Goal: Task Accomplishment & Management: Manage account settings

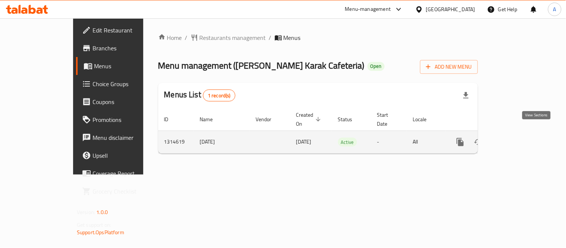
click at [519, 138] on icon "enhanced table" at bounding box center [514, 142] width 9 height 9
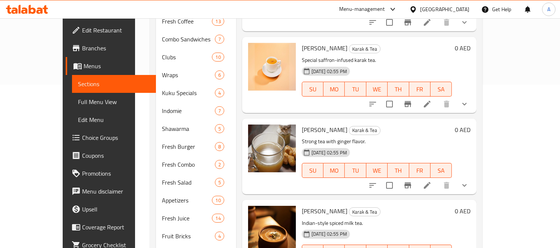
scroll to position [166, 0]
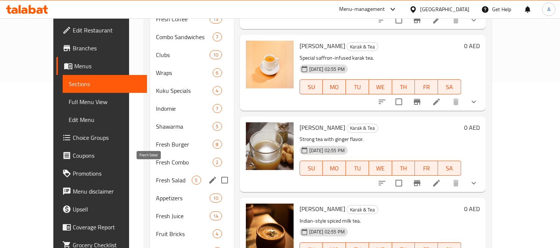
click at [162, 176] on span "Fresh Salad" at bounding box center [174, 180] width 36 height 9
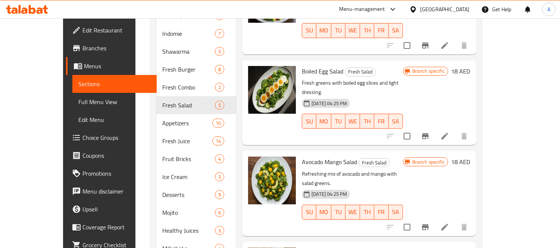
scroll to position [290, 0]
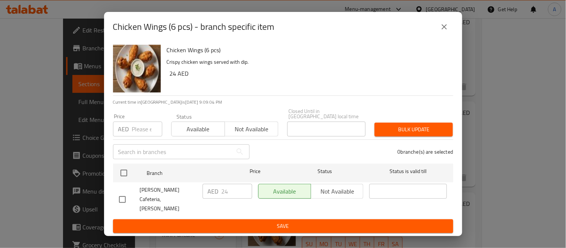
click at [443, 29] on icon "close" at bounding box center [444, 26] width 5 height 5
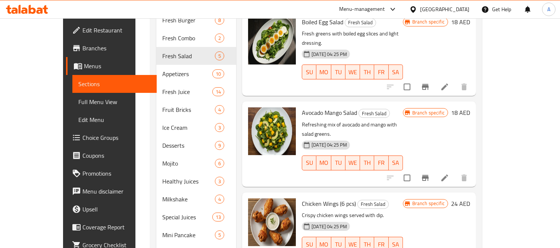
click at [270, 230] on div "Menu items Add Sort Manage items Caesar Salad Fresh Salad Crisp lettuce tossed …" at bounding box center [356, 29] width 240 height 471
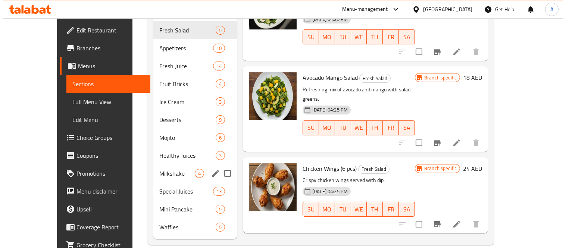
scroll to position [0, 0]
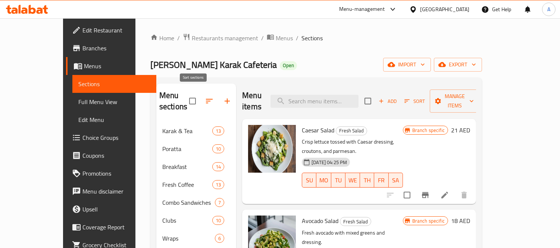
click at [200, 94] on button "button" at bounding box center [209, 101] width 18 height 18
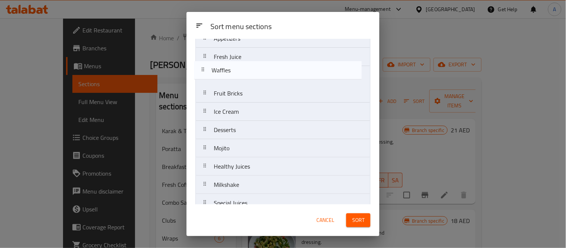
scroll to position [259, 0]
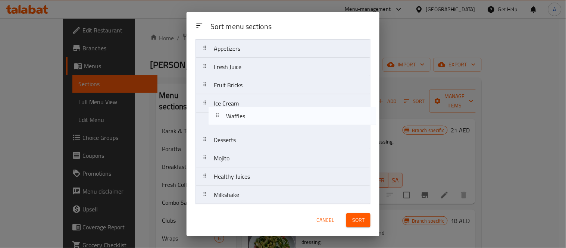
drag, startPoint x: 204, startPoint y: 193, endPoint x: 221, endPoint y: 110, distance: 85.4
click at [221, 110] on nav "Karak & Tea Poratta Breakfast Fresh Coffee Combo Sandwiches Clubs Wraps Kuku Sp…" at bounding box center [283, 21] width 175 height 440
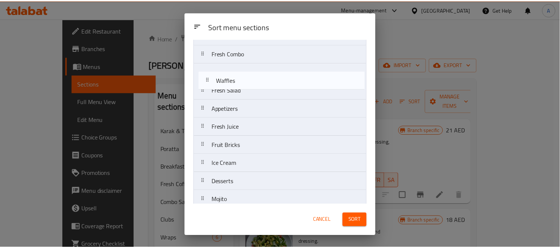
scroll to position [217, 0]
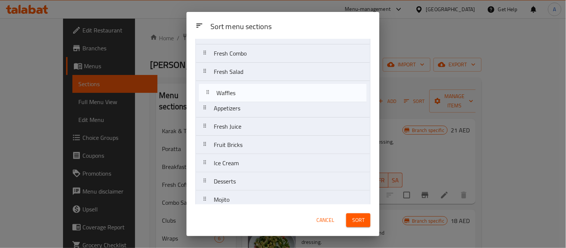
drag, startPoint x: 206, startPoint y: 126, endPoint x: 208, endPoint y: 94, distance: 32.2
click at [208, 94] on nav "Karak & Tea Poratta Breakfast Fresh Coffee Combo Sandwiches Clubs Wraps Kuku Sp…" at bounding box center [283, 63] width 175 height 440
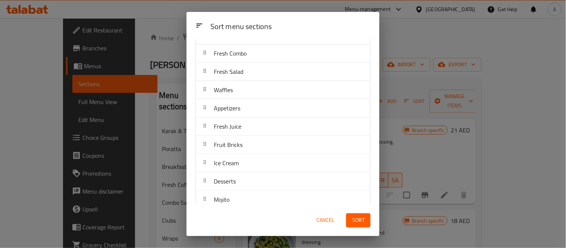
click at [361, 215] on button "Sort" at bounding box center [358, 221] width 24 height 14
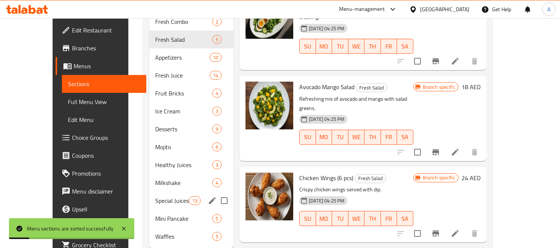
scroll to position [316, 0]
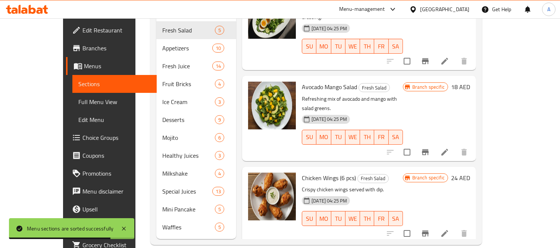
click at [241, 217] on div "Menu items Add Sort Manage items Caesar Salad Fresh Salad Crisp lettuce tossed …" at bounding box center [356, 3] width 240 height 471
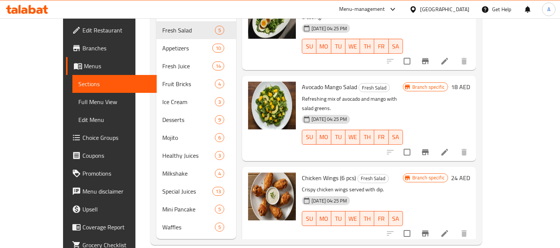
click at [241, 217] on div "Menu items Add Sort Manage items Caesar Salad Fresh Salad Crisp lettuce tossed …" at bounding box center [356, 3] width 240 height 471
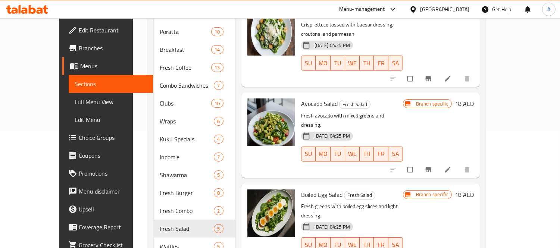
scroll to position [124, 0]
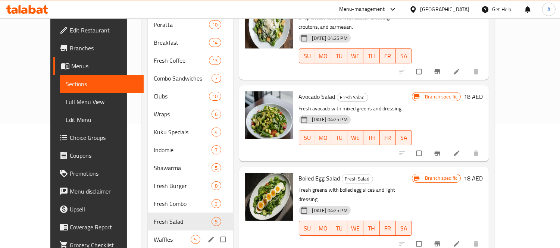
click at [154, 235] on span "Waffles" at bounding box center [172, 239] width 37 height 9
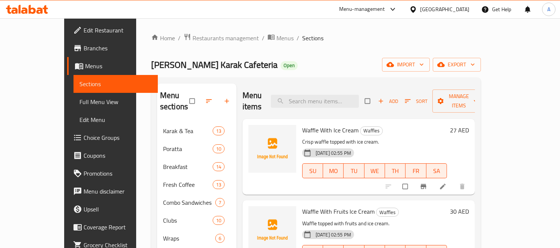
click at [374, 146] on div "[DATE] 02:55 PM SU MO TU WE TH FR SA" at bounding box center [374, 166] width 151 height 40
click at [308, 180] on div "Waffle With Ice Cream Waffles Crisp waffle topped with ice cream. [DATE] 02:55 …" at bounding box center [374, 157] width 151 height 70
click at [426, 184] on icon "Branch-specific-item" at bounding box center [424, 186] width 6 height 5
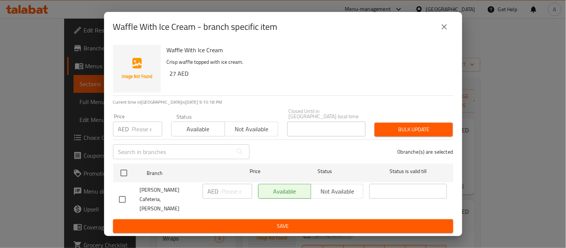
click at [138, 137] on input "number" at bounding box center [147, 129] width 30 height 15
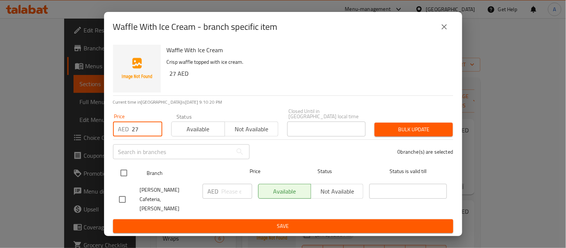
type input "27"
click at [124, 175] on input "checkbox" at bounding box center [124, 173] width 16 height 16
checkbox input "true"
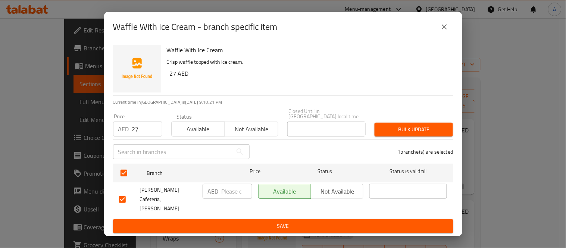
click at [425, 131] on span "Bulk update" at bounding box center [414, 129] width 66 height 9
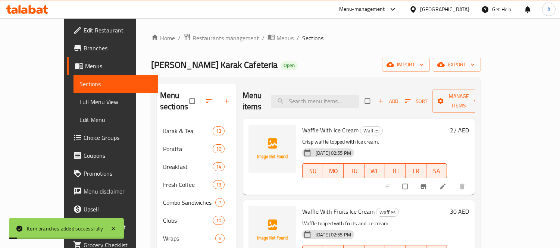
click at [425, 137] on p "Crisp waffle topped with ice cream." at bounding box center [374, 141] width 145 height 9
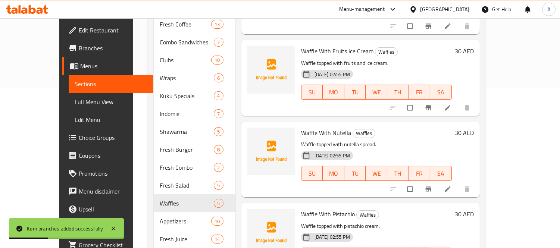
scroll to position [124, 0]
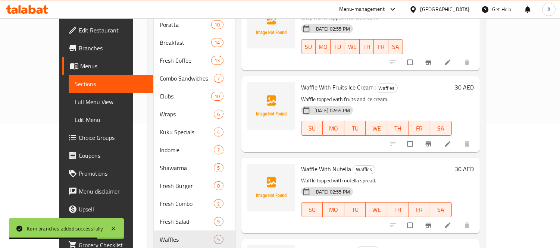
click at [389, 176] on p "Waffle topped with nutella spread." at bounding box center [376, 180] width 151 height 9
click at [431, 141] on icon "Branch-specific-item" at bounding box center [429, 143] width 6 height 5
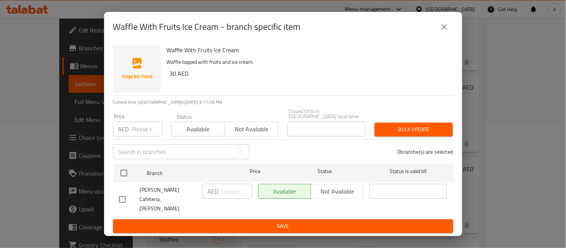
click at [135, 134] on input "number" at bounding box center [147, 129] width 30 height 15
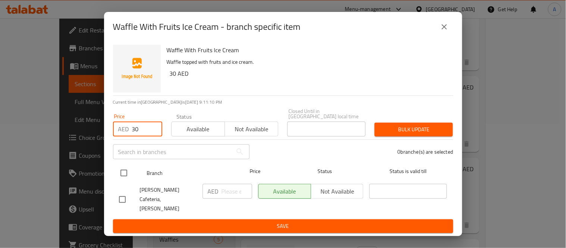
type input "30"
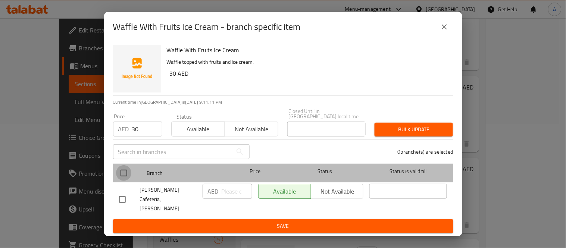
click at [120, 175] on input "checkbox" at bounding box center [124, 173] width 16 height 16
checkbox input "true"
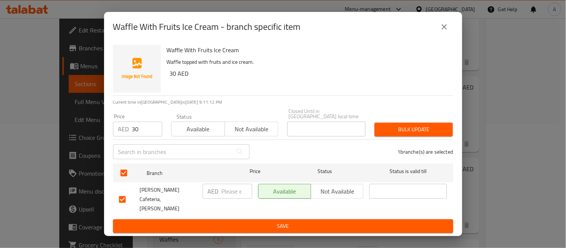
click at [314, 160] on div "1 branche(s) are selected" at bounding box center [356, 151] width 204 height 27
click at [409, 137] on button "Bulk update" at bounding box center [414, 130] width 78 height 14
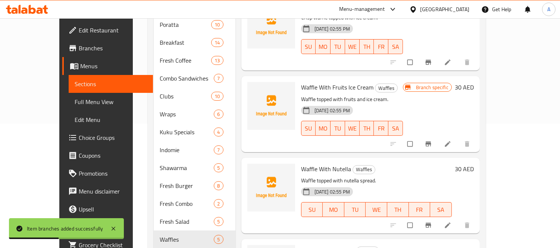
click at [417, 164] on h6 "Waffle With Nutella Waffles" at bounding box center [376, 169] width 151 height 10
click at [432, 222] on icon "Branch-specific-item" at bounding box center [428, 225] width 7 height 7
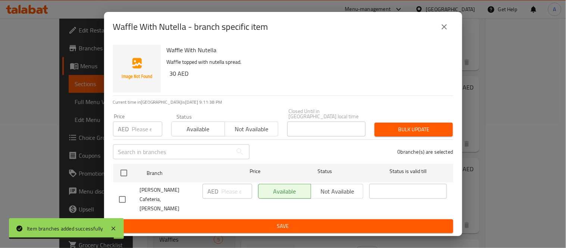
click at [149, 137] on input "number" at bounding box center [147, 129] width 30 height 15
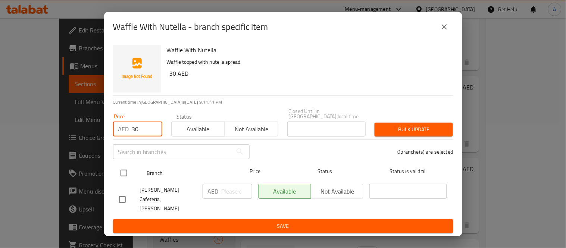
type input "30"
click at [127, 178] on input "checkbox" at bounding box center [124, 173] width 16 height 16
checkbox input "true"
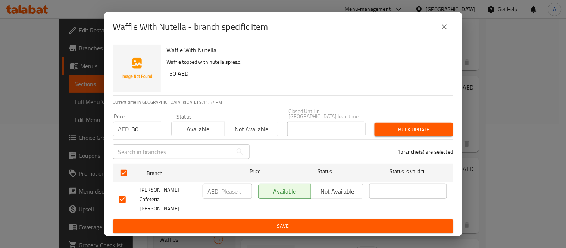
click at [357, 74] on h6 "30 AED" at bounding box center [309, 73] width 278 height 10
click at [425, 127] on div "Bulk update" at bounding box center [413, 129] width 87 height 23
click at [426, 131] on span "Bulk update" at bounding box center [414, 129] width 66 height 9
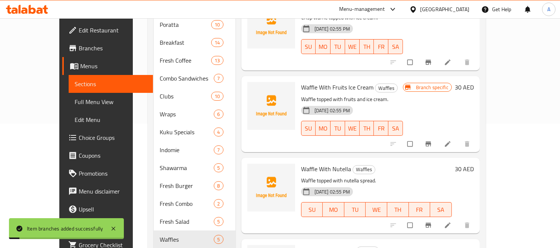
click at [419, 164] on h6 "Waffle With Nutella Waffles" at bounding box center [376, 169] width 151 height 10
click at [397, 164] on h6 "Waffle With Nutella Waffles" at bounding box center [376, 169] width 151 height 10
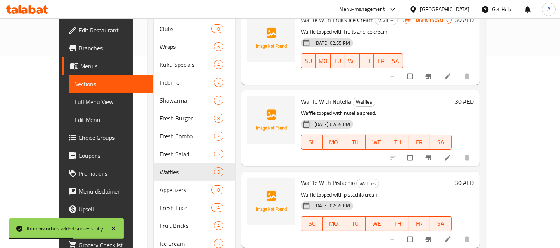
scroll to position [316, 0]
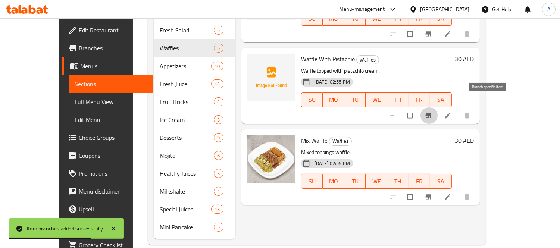
click at [431, 113] on icon "Branch-specific-item" at bounding box center [429, 115] width 6 height 5
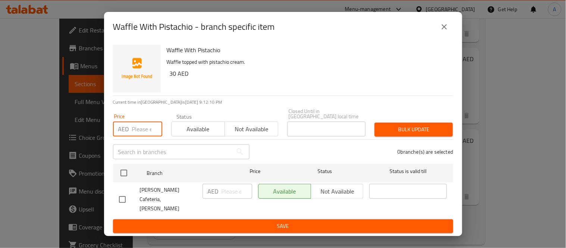
click at [142, 131] on input "number" at bounding box center [147, 129] width 30 height 15
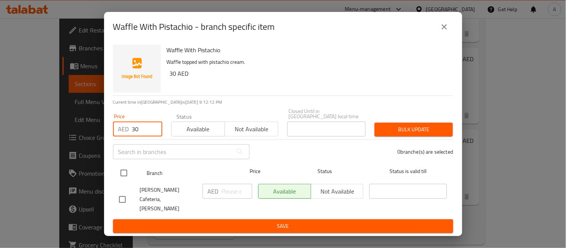
type input "30"
click at [122, 181] on input "checkbox" at bounding box center [124, 173] width 16 height 16
checkbox input "true"
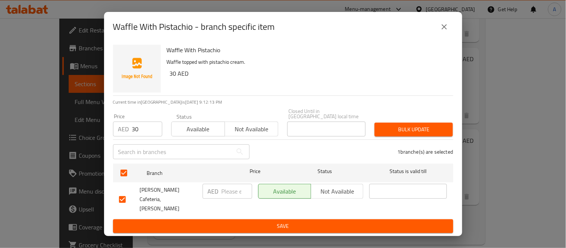
click at [389, 165] on div "1 branche(s) are selected" at bounding box center [356, 151] width 204 height 27
click at [415, 134] on span "Bulk update" at bounding box center [414, 129] width 66 height 9
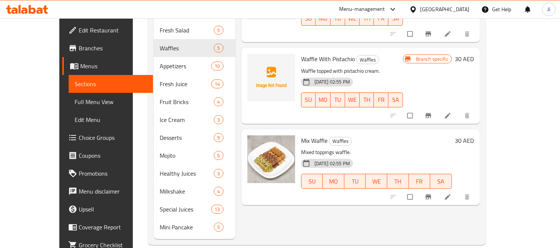
click at [424, 156] on div "[DATE] 02:55 PM SU MO TU WE TH FR SA" at bounding box center [376, 176] width 157 height 40
click at [383, 135] on h6 "Mix Waffle Waffles" at bounding box center [376, 140] width 151 height 10
click at [405, 135] on h6 "Mix Waffle Waffles" at bounding box center [376, 140] width 151 height 10
click at [380, 156] on div "[DATE] 02:55 PM SU MO TU WE TH FR SA" at bounding box center [376, 176] width 157 height 40
click at [431, 195] on icon "Branch-specific-item" at bounding box center [429, 197] width 6 height 5
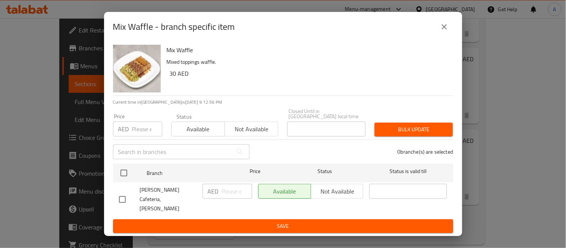
click at [141, 133] on input "number" at bounding box center [147, 129] width 30 height 15
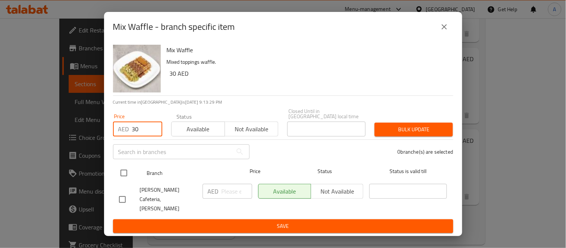
type input "30"
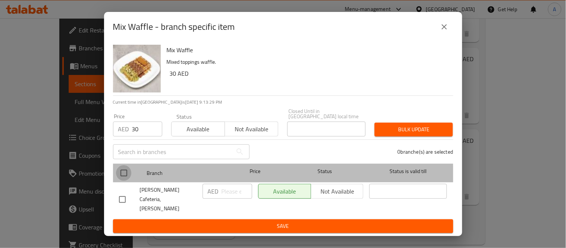
click at [123, 181] on input "checkbox" at bounding box center [124, 173] width 16 height 16
checkbox input "true"
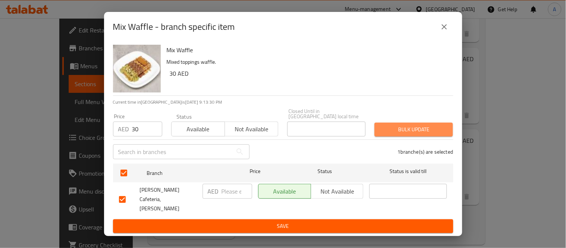
click at [389, 134] on span "Bulk update" at bounding box center [414, 129] width 66 height 9
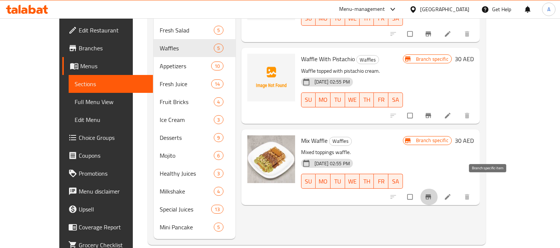
click at [438, 189] on button "Branch-specific-item" at bounding box center [429, 197] width 18 height 16
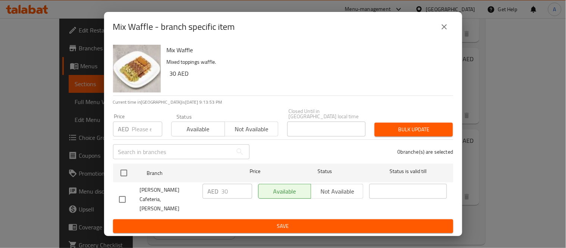
click at [442, 31] on icon "close" at bounding box center [444, 26] width 9 height 9
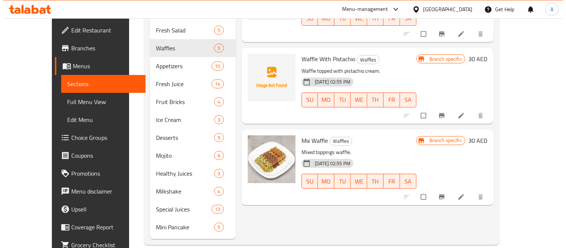
scroll to position [0, 0]
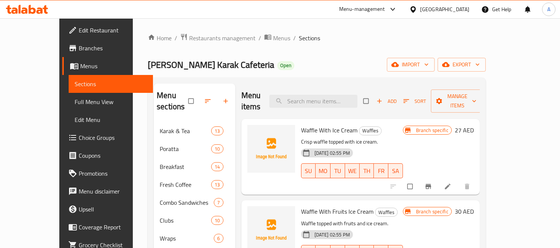
click at [204, 97] on icon "button" at bounding box center [207, 100] width 7 height 7
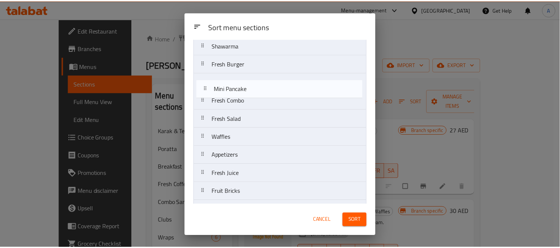
scroll to position [188, 0]
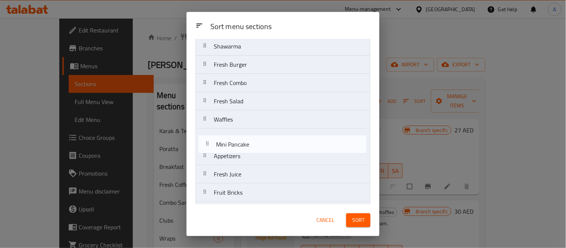
drag, startPoint x: 203, startPoint y: 191, endPoint x: 208, endPoint y: 139, distance: 52.5
click at [208, 139] on nav "Karak & Tea Poratta Breakfast Fresh Coffee Combo Sandwiches Clubs Wraps Kuku Sp…" at bounding box center [283, 92] width 175 height 440
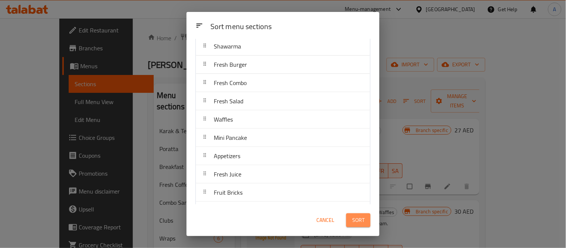
click at [356, 225] on span "Sort" at bounding box center [358, 220] width 12 height 9
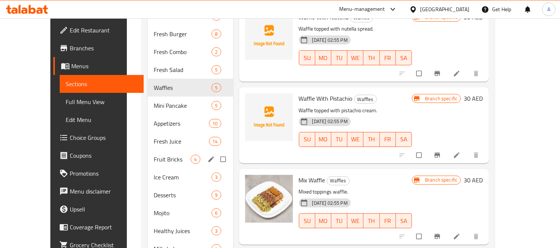
scroll to position [316, 0]
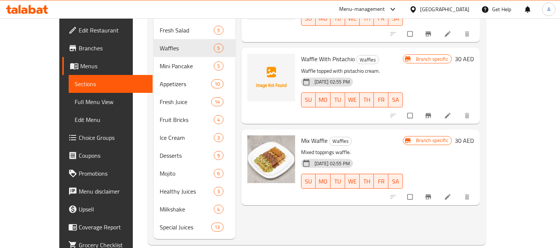
click at [261, 199] on div "Menu items Add Sort Manage items Waffle With Ice Cream Waffles Crisp waffle top…" at bounding box center [358, 3] width 244 height 471
click at [406, 156] on div "[DATE] 02:55 PM SU MO TU WE TH FR SA" at bounding box center [352, 176] width 108 height 40
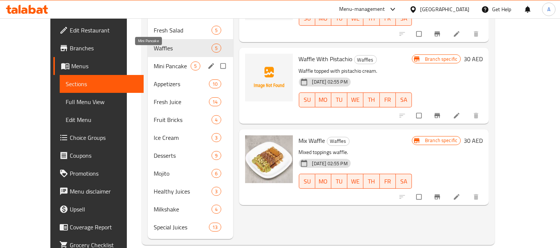
click at [154, 62] on span "Mini Pancake" at bounding box center [172, 66] width 37 height 9
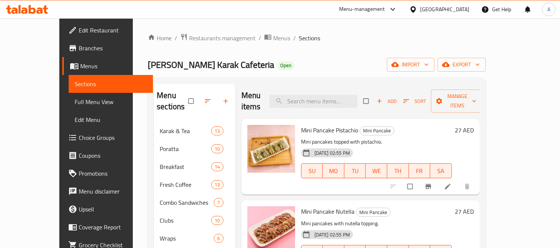
click at [401, 137] on p "Mini pancakes topped with pistachio." at bounding box center [376, 141] width 151 height 9
click at [406, 137] on p "Mini pancakes topped with pistachio." at bounding box center [376, 141] width 151 height 9
click at [437, 146] on div "[DATE] 02:55 PM SU MO TU WE TH FR SA" at bounding box center [376, 166] width 157 height 40
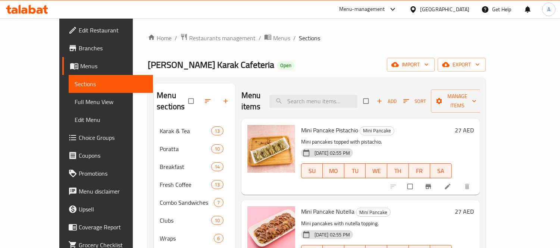
click at [431, 184] on icon "Branch-specific-item" at bounding box center [429, 186] width 6 height 5
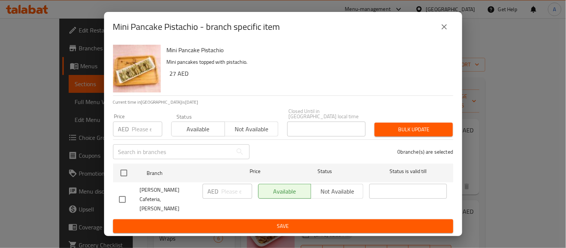
click at [140, 134] on input "number" at bounding box center [147, 129] width 30 height 15
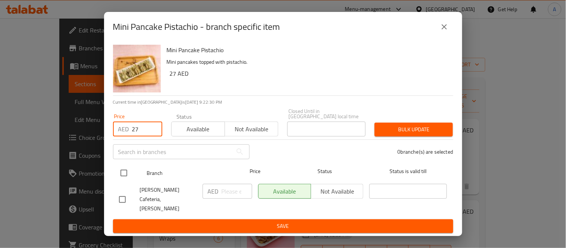
type input "27"
click at [127, 177] on input "checkbox" at bounding box center [124, 173] width 16 height 16
checkbox input "true"
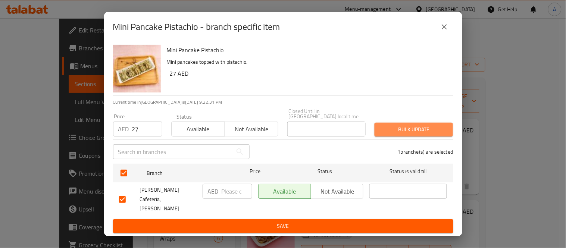
click at [442, 133] on span "Bulk update" at bounding box center [414, 129] width 66 height 9
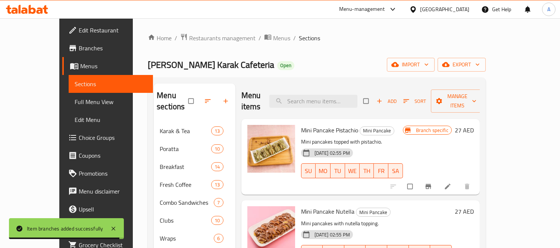
click at [346, 203] on div "Mini Pancake Nutella Mini Pancake Mini pancakes with nutella topping. [DATE] 02…" at bounding box center [376, 238] width 157 height 70
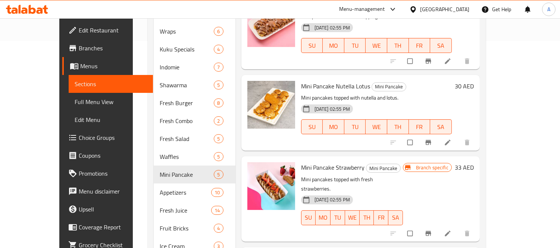
scroll to position [41, 0]
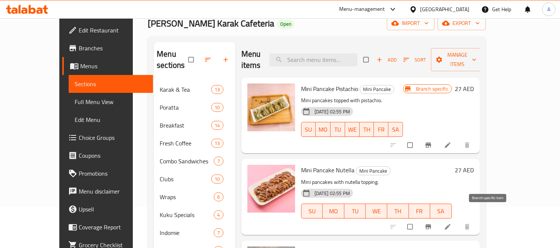
click at [432, 223] on icon "Branch-specific-item" at bounding box center [428, 226] width 7 height 7
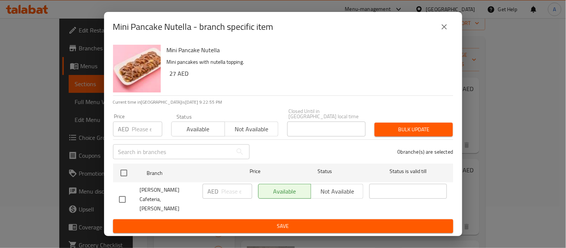
click at [143, 132] on input "number" at bounding box center [147, 129] width 30 height 15
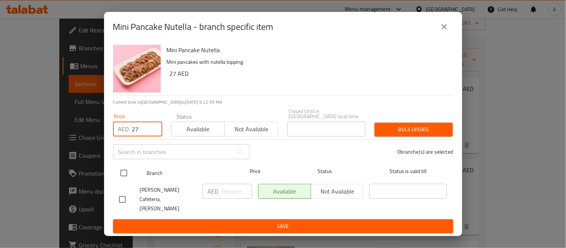
type input "27"
click at [124, 180] on input "checkbox" at bounding box center [124, 173] width 16 height 16
checkbox input "true"
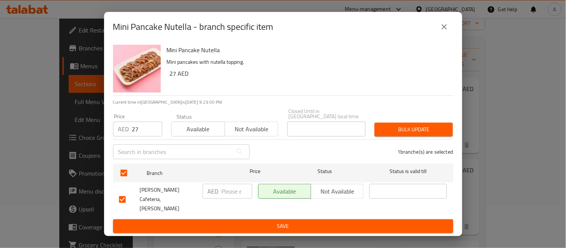
click at [440, 134] on span "Bulk update" at bounding box center [414, 129] width 66 height 9
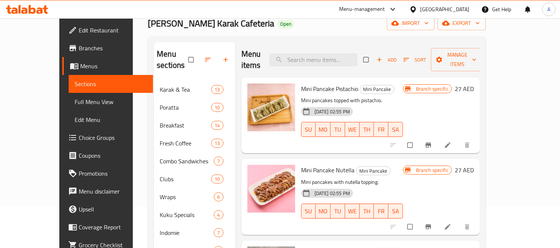
click at [403, 178] on p "Mini pancakes with nutella topping." at bounding box center [352, 182] width 102 height 9
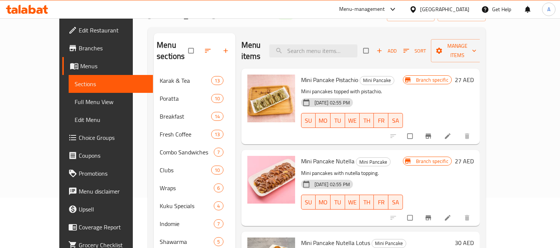
scroll to position [175, 0]
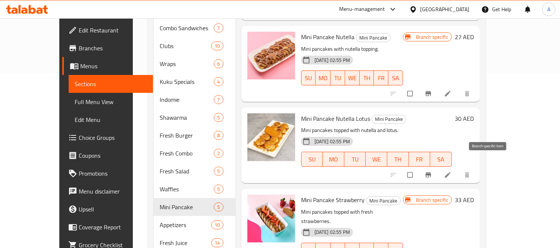
click at [432, 171] on icon "Branch-specific-item" at bounding box center [428, 174] width 7 height 7
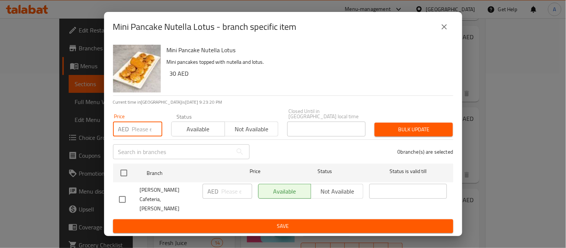
click at [143, 137] on input "number" at bounding box center [147, 129] width 30 height 15
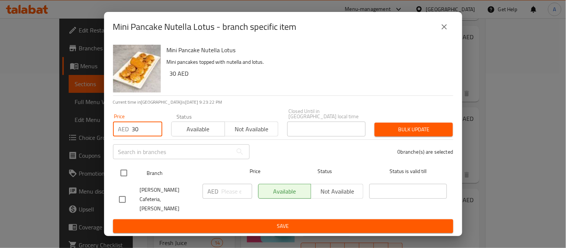
type input "30"
click at [122, 181] on input "checkbox" at bounding box center [124, 173] width 16 height 16
checkbox input "true"
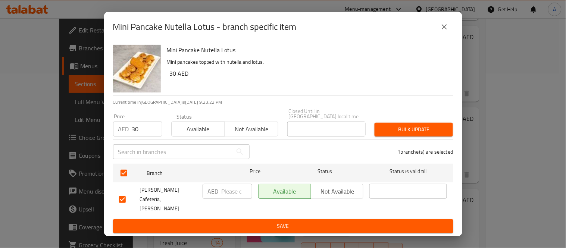
click at [406, 151] on div "1 branche(s) are selected" at bounding box center [356, 151] width 204 height 27
click at [409, 134] on span "Bulk update" at bounding box center [414, 129] width 66 height 9
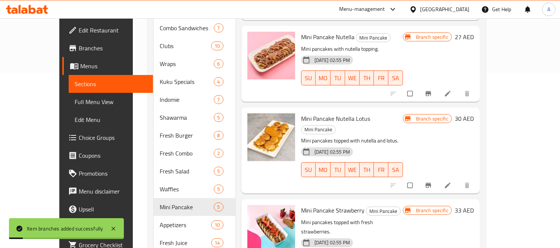
click at [406, 161] on div "[DATE] 02:55 PM SU MO TU WE TH FR SA" at bounding box center [352, 164] width 108 height 40
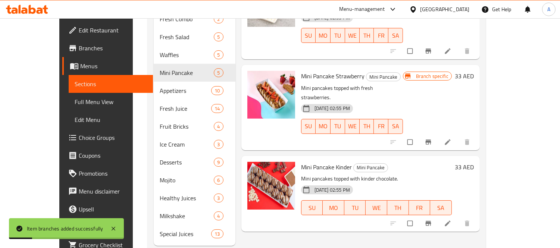
scroll to position [316, 0]
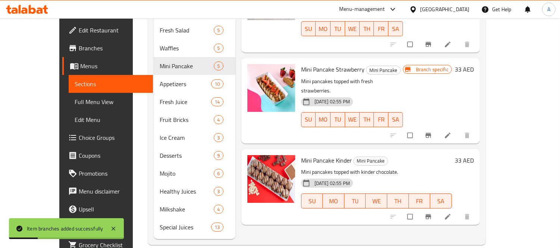
click at [407, 149] on div "Mini Pancake Kinder Mini Pancake Mini pancakes topped with kinder chocolate. [D…" at bounding box center [361, 187] width 239 height 76
click at [404, 155] on h6 "Mini Pancake Kinder Mini Pancake" at bounding box center [376, 160] width 151 height 10
click at [432, 132] on icon "Branch-specific-item" at bounding box center [428, 135] width 7 height 7
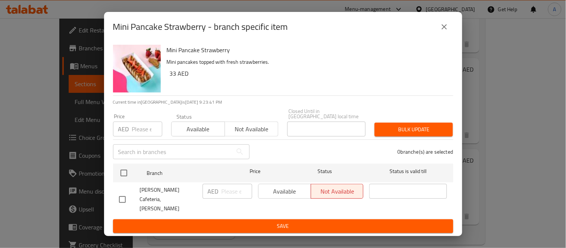
click at [143, 141] on div "Price AED Price" at bounding box center [138, 125] width 58 height 32
click at [142, 137] on input "number" at bounding box center [147, 129] width 30 height 15
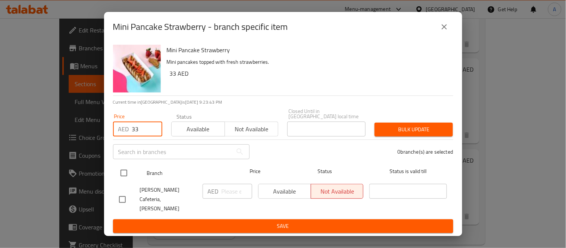
type input "33"
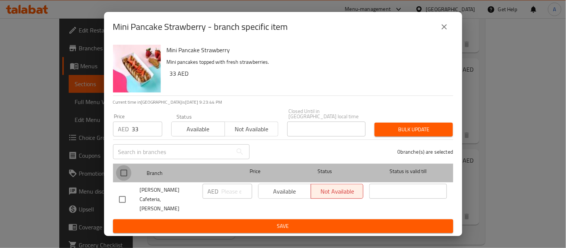
click at [124, 175] on input "checkbox" at bounding box center [124, 173] width 16 height 16
checkbox input "true"
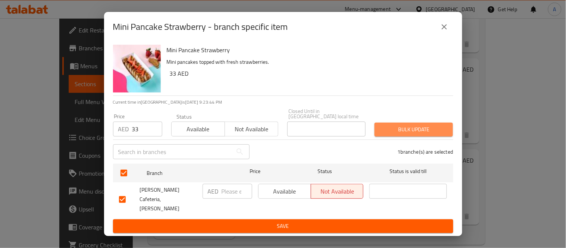
click at [434, 134] on span "Bulk update" at bounding box center [414, 129] width 66 height 9
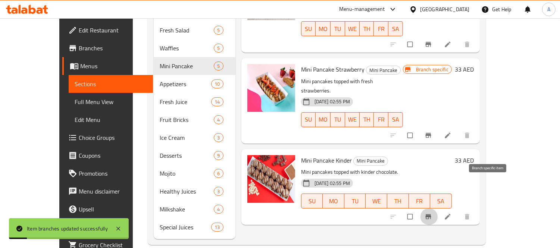
click at [431, 215] on icon "Branch-specific-item" at bounding box center [429, 217] width 6 height 5
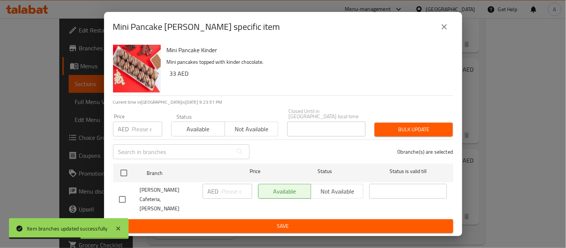
click at [338, 163] on div "0 branche(s) are selected" at bounding box center [356, 151] width 204 height 27
click at [134, 136] on input "number" at bounding box center [147, 129] width 30 height 15
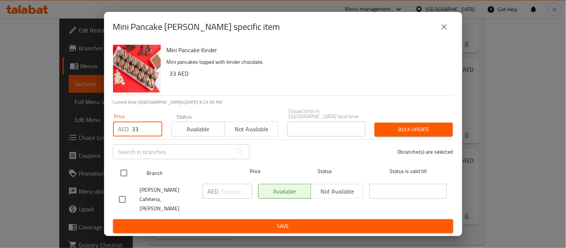
type input "33"
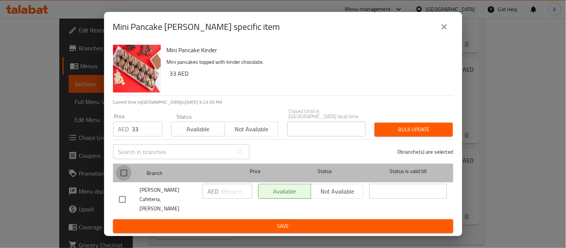
click at [126, 175] on input "checkbox" at bounding box center [124, 173] width 16 height 16
checkbox input "true"
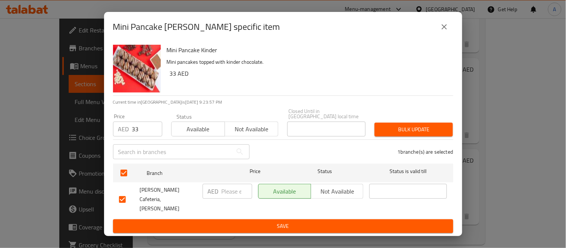
click at [396, 133] on span "Bulk update" at bounding box center [414, 129] width 66 height 9
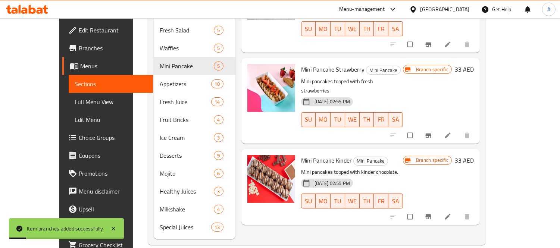
click at [468, 155] on div "Branch specific 33 AED" at bounding box center [438, 187] width 71 height 64
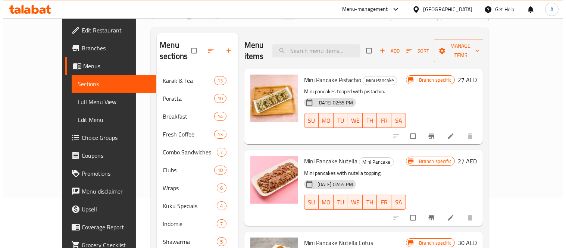
scroll to position [0, 0]
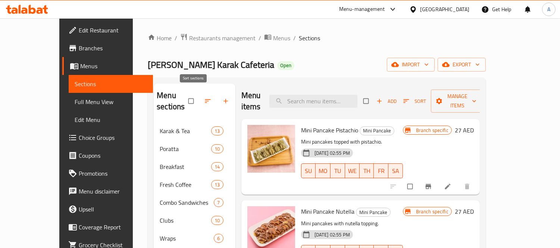
click at [204, 97] on icon "button" at bounding box center [207, 100] width 7 height 7
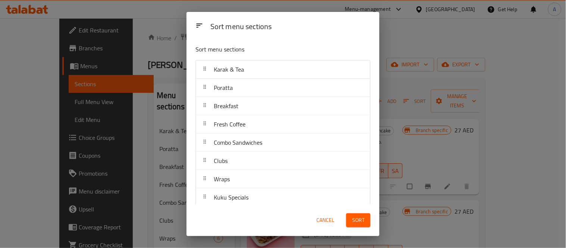
click at [271, 47] on p "Sort menu sections" at bounding box center [265, 49] width 139 height 9
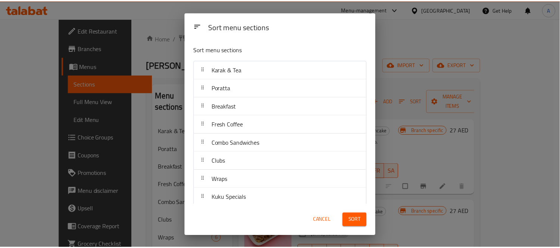
scroll to position [222, 0]
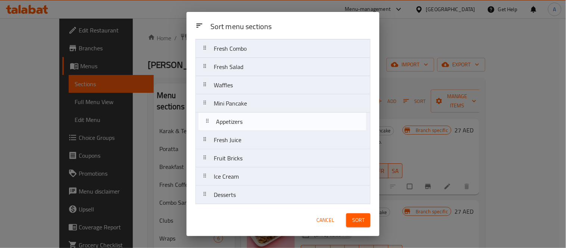
click at [208, 124] on nav "Karak & Tea Poratta Breakfast Fresh Coffee Combo Sandwiches Clubs Wraps Kuku Sp…" at bounding box center [283, 58] width 175 height 440
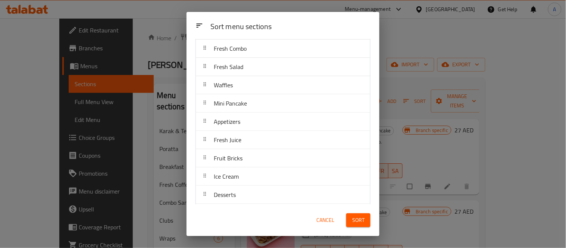
click at [267, 218] on div "Cancel Sort" at bounding box center [283, 220] width 184 height 23
click at [359, 223] on span "Sort" at bounding box center [358, 220] width 12 height 9
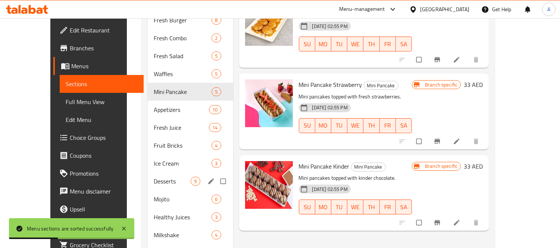
scroll to position [316, 0]
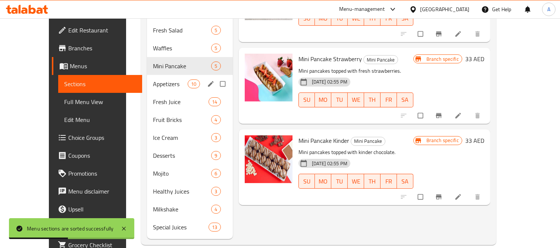
click at [162, 80] on span "Appetizers" at bounding box center [170, 84] width 35 height 9
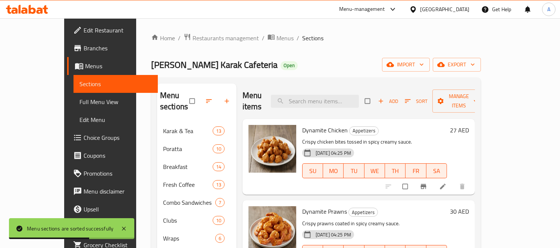
click at [447, 119] on div "Dynamite Chicken Appetizers Crispy chicken bites tossed in spicy creamy sauce. …" at bounding box center [359, 157] width 233 height 76
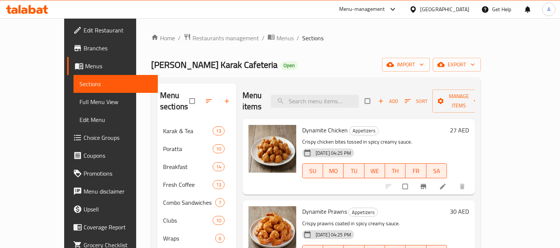
click at [384, 146] on div "[DATE] 04:25 PM SU MO TU WE TH FR SA" at bounding box center [374, 166] width 151 height 40
click at [426, 184] on icon "Branch-specific-item" at bounding box center [424, 186] width 6 height 5
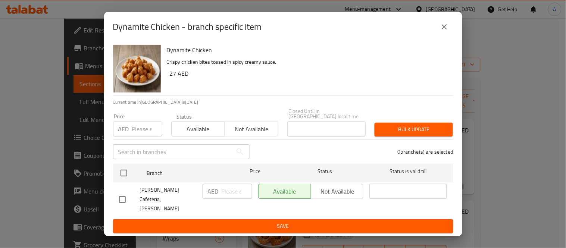
click at [133, 133] on input "number" at bounding box center [147, 129] width 30 height 15
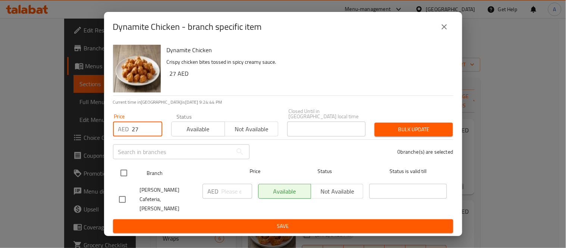
type input "27"
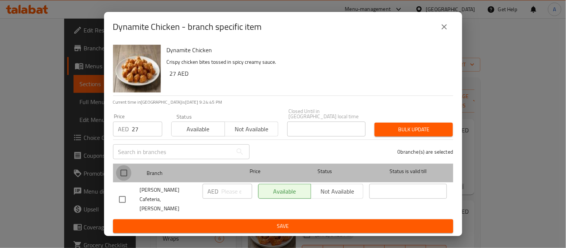
click at [122, 178] on input "checkbox" at bounding box center [124, 173] width 16 height 16
checkbox input "true"
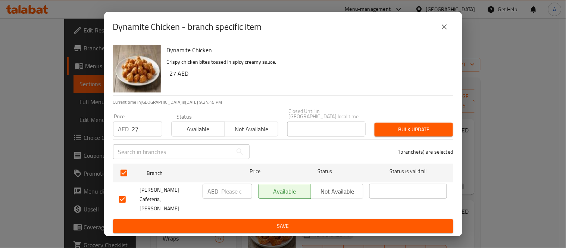
click at [350, 149] on div "1 branche(s) are selected" at bounding box center [356, 151] width 204 height 27
click at [407, 134] on span "Bulk update" at bounding box center [414, 129] width 66 height 9
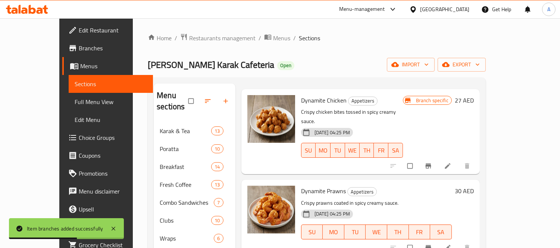
scroll to position [41, 0]
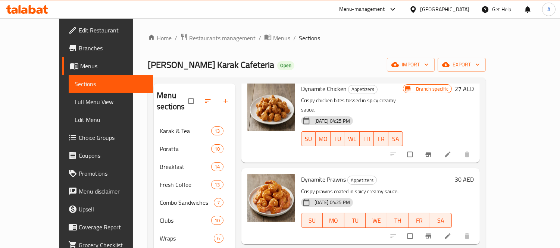
drag, startPoint x: 434, startPoint y: 162, endPoint x: 498, endPoint y: 211, distance: 80.6
click at [434, 174] on h6 "Dynamite Prawns Appetizers" at bounding box center [376, 179] width 151 height 10
click at [431, 234] on icon "Branch-specific-item" at bounding box center [429, 236] width 6 height 5
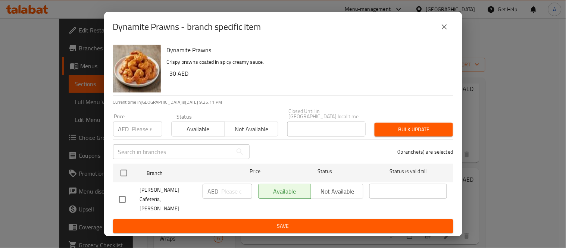
click at [146, 137] on input "number" at bounding box center [147, 129] width 30 height 15
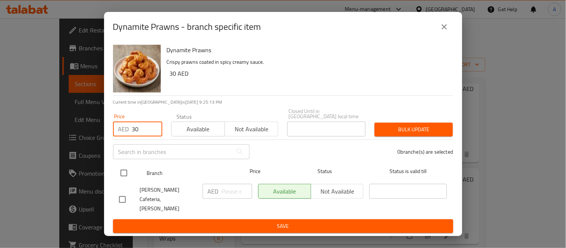
type input "30"
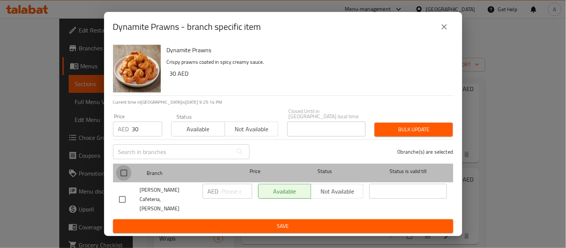
click at [125, 177] on input "checkbox" at bounding box center [124, 173] width 16 height 16
checkbox input "true"
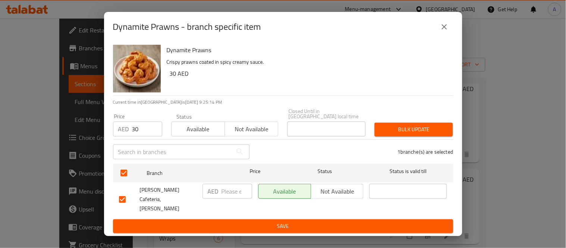
click at [327, 152] on div "1 branche(s) are selected" at bounding box center [356, 151] width 204 height 27
click at [423, 137] on button "Bulk update" at bounding box center [414, 130] width 78 height 14
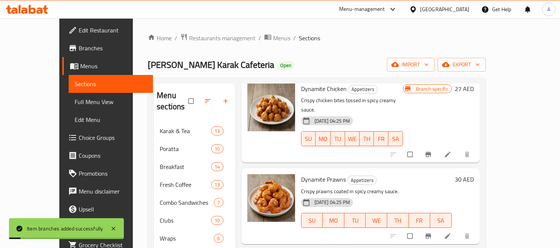
click at [433, 195] on div "[DATE] 04:25 PM SU MO TU WE TH FR SA" at bounding box center [376, 215] width 157 height 40
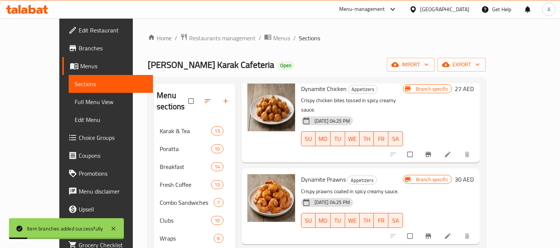
click at [560, 103] on html "Item branches added successfully ​ Menu-management [GEOGRAPHIC_DATA] Get Help A…" at bounding box center [280, 124] width 560 height 248
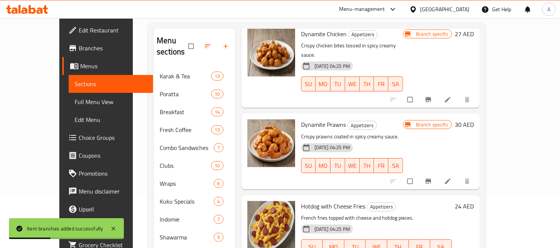
scroll to position [66, 0]
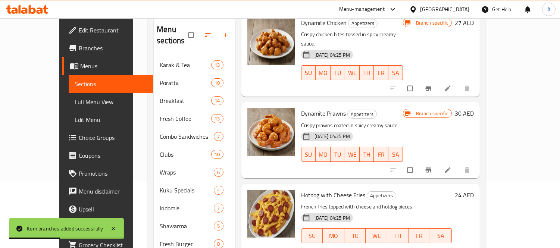
click at [474, 115] on div "Branch specific 30 AED" at bounding box center [438, 140] width 71 height 64
click at [403, 121] on p "Crispy prawns coated in spicy creamy sauce." at bounding box center [352, 125] width 102 height 9
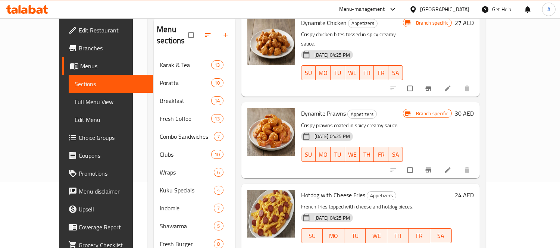
click at [402, 105] on div "Dynamite Prawns Appetizers Crispy prawns coated in spicy creamy sauce. [DATE] 0…" at bounding box center [352, 140] width 108 height 70
click at [420, 190] on h6 "Hotdog with Cheese Fries Appetizers" at bounding box center [376, 195] width 151 height 10
click at [298, 150] on div "Dynamite Prawns Appetizers Crispy prawns coated in spicy creamy sauce. [DATE] 0…" at bounding box center [352, 140] width 108 height 70
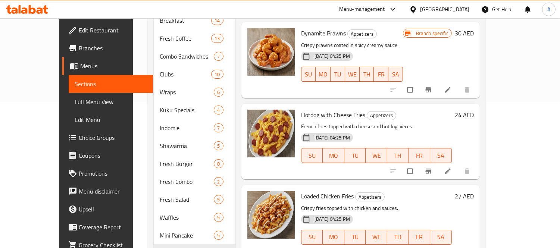
scroll to position [163, 0]
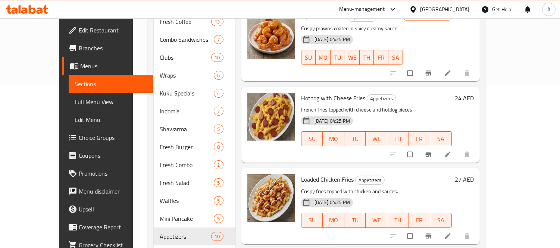
click at [415, 141] on div "Hotdog with Cheese Fries Appetizers French fries topped with cheese and hotdog …" at bounding box center [361, 125] width 239 height 76
drag, startPoint x: 453, startPoint y: 191, endPoint x: 465, endPoint y: 188, distance: 12.4
click at [451, 210] on div "SU MO TU WE TH FR SA" at bounding box center [376, 220] width 157 height 21
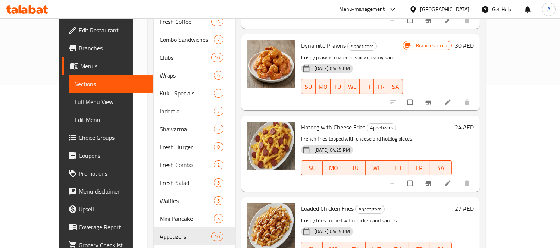
scroll to position [0, 0]
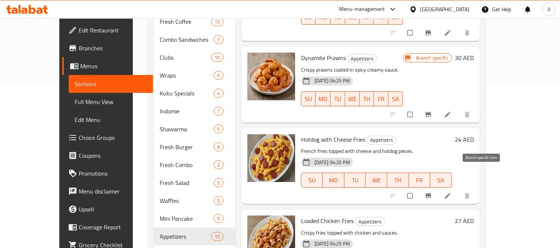
click at [431, 194] on icon "Branch-specific-item" at bounding box center [429, 196] width 6 height 5
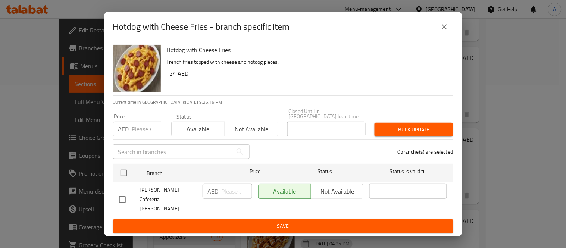
click at [147, 133] on input "number" at bounding box center [147, 129] width 30 height 15
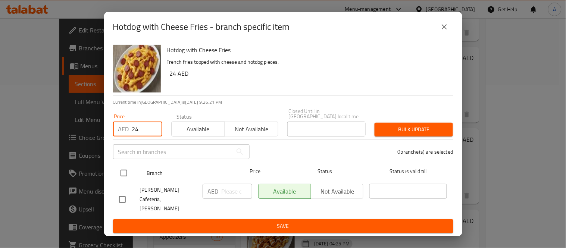
type input "24"
click at [118, 176] on input "checkbox" at bounding box center [124, 173] width 16 height 16
checkbox input "true"
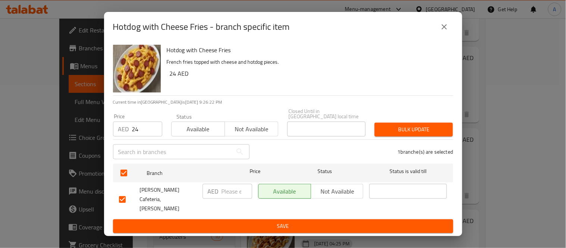
click at [426, 130] on span "Bulk update" at bounding box center [414, 129] width 66 height 9
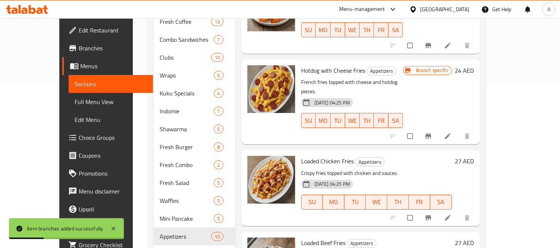
scroll to position [91, 0]
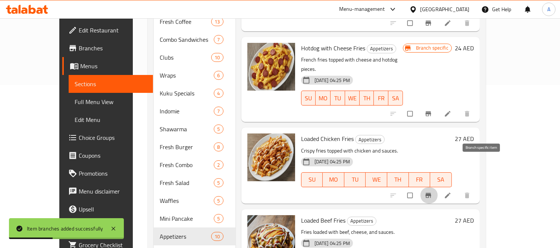
click at [438, 187] on button "Branch-specific-item" at bounding box center [429, 195] width 18 height 16
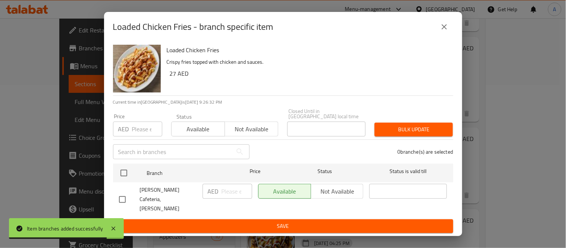
click at [137, 131] on input "number" at bounding box center [147, 129] width 30 height 15
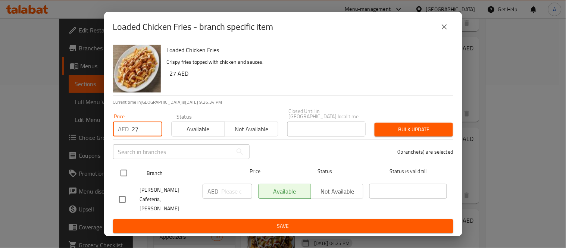
type input "27"
click at [121, 173] on input "checkbox" at bounding box center [124, 173] width 16 height 16
checkbox input "true"
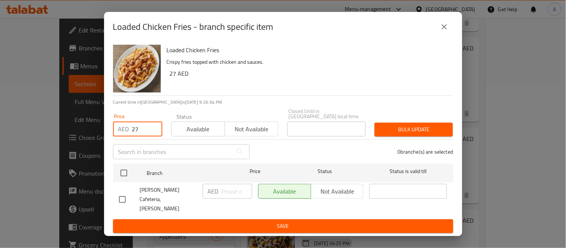
checkbox input "true"
click at [421, 131] on span "Bulk update" at bounding box center [414, 129] width 66 height 9
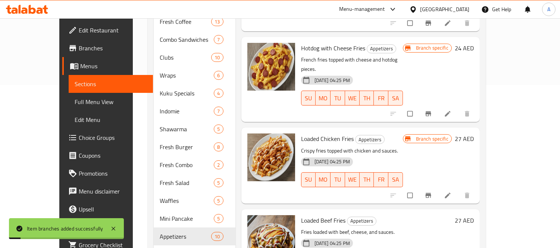
click at [406, 155] on div "[DATE] 04:25 PM SU MO TU WE TH FR SA" at bounding box center [352, 175] width 108 height 40
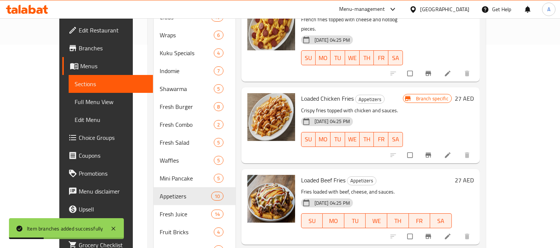
scroll to position [215, 0]
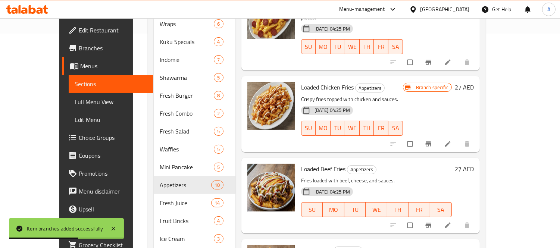
click at [436, 184] on div "[DATE] 04:25 PM SU MO TU WE TH FR SA" at bounding box center [376, 204] width 157 height 40
click at [431, 223] on icon "Branch-specific-item" at bounding box center [429, 225] width 6 height 5
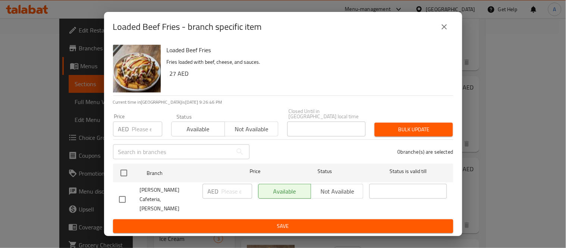
click at [143, 136] on input "number" at bounding box center [147, 129] width 30 height 15
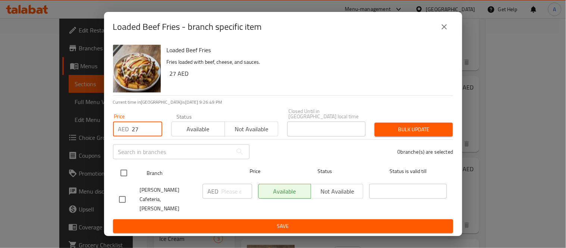
type input "27"
click at [124, 181] on input "checkbox" at bounding box center [124, 173] width 16 height 16
checkbox input "true"
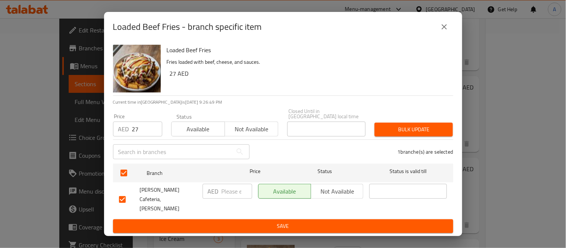
click at [389, 132] on span "Bulk update" at bounding box center [414, 129] width 66 height 9
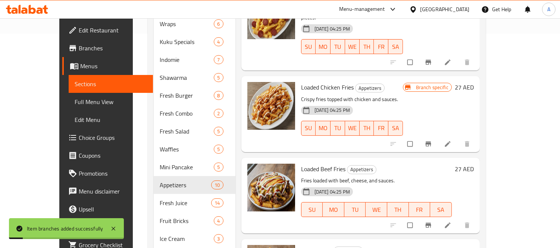
click at [406, 161] on div "Loaded Beef Fries Appetizers Fries loaded with beef, cheese, and sauces. [DATE]…" at bounding box center [376, 196] width 157 height 70
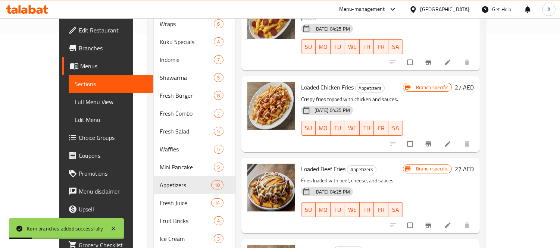
click at [403, 95] on p "Crispy fries topped with chicken and sauces." at bounding box center [352, 99] width 102 height 9
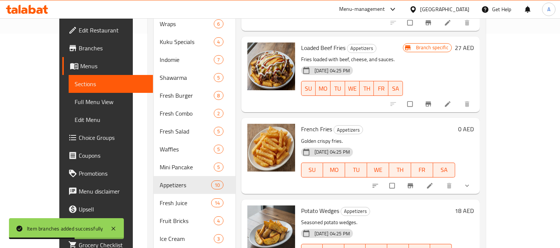
scroll to position [215, 0]
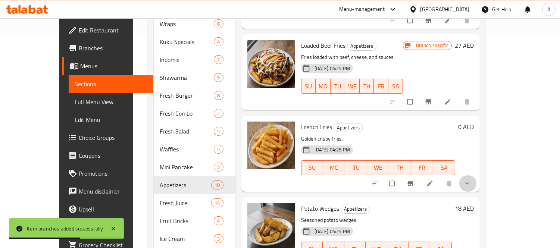
click at [477, 175] on button "show more" at bounding box center [468, 183] width 18 height 16
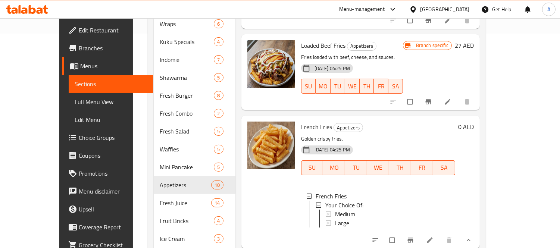
click at [434, 237] on icon at bounding box center [429, 240] width 7 height 7
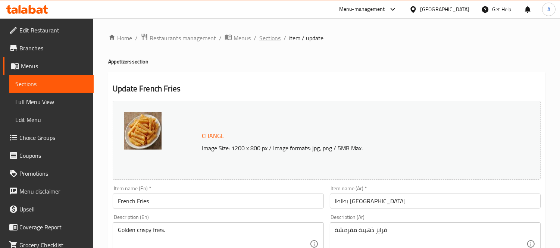
click at [274, 36] on span "Sections" at bounding box center [269, 38] width 21 height 9
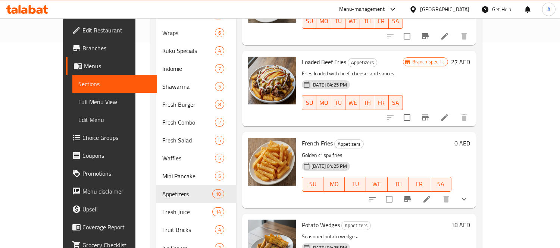
scroll to position [227, 0]
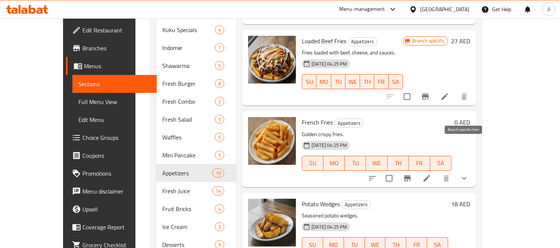
click at [412, 174] on icon "Branch-specific-item" at bounding box center [407, 178] width 9 height 9
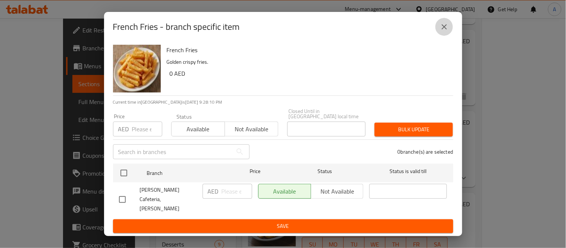
click at [445, 31] on icon "close" at bounding box center [444, 26] width 9 height 9
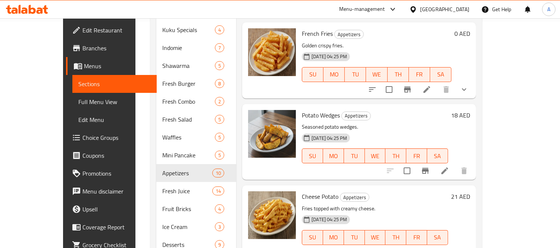
scroll to position [299, 0]
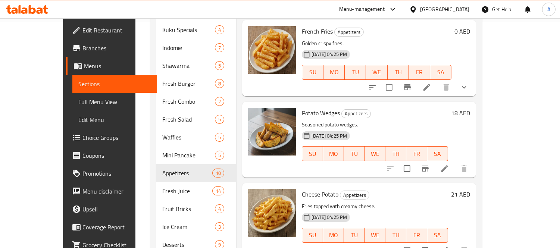
click at [402, 202] on p "Fries topped with creamy cheese." at bounding box center [375, 206] width 146 height 9
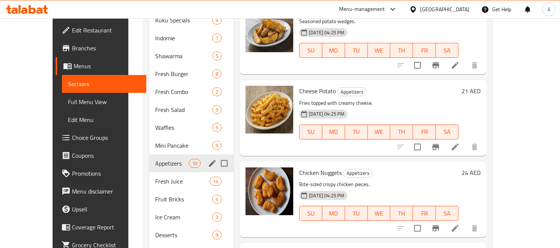
click at [158, 159] on span "Appetizers" at bounding box center [172, 163] width 34 height 9
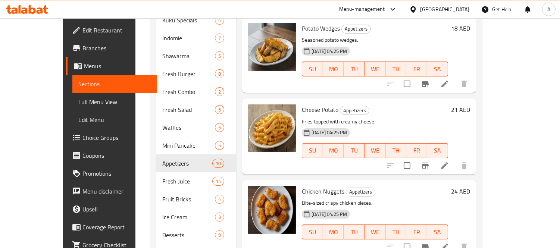
scroll to position [316, 0]
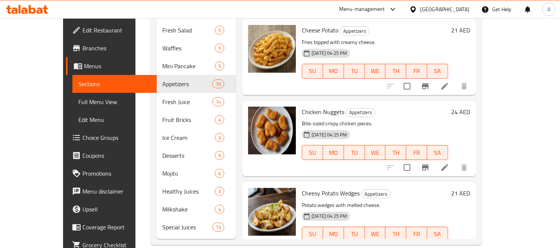
click at [383, 201] on p "Potato wedges with melted cheese." at bounding box center [375, 205] width 146 height 9
click at [334, 188] on span "Cheesy Potato Wedges" at bounding box center [331, 193] width 58 height 11
copy h6 "Cheesy Potato Wedges"
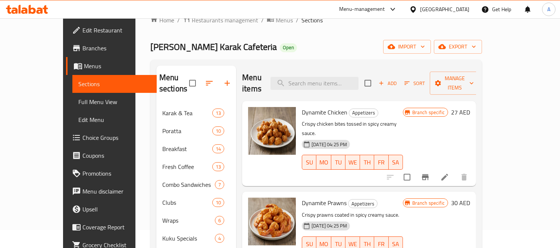
scroll to position [0, 0]
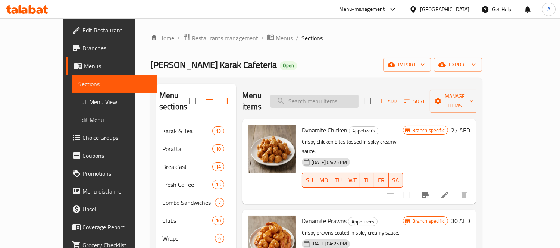
click at [359, 95] on input "search" at bounding box center [315, 101] width 88 height 13
paste input "Cheesy Potato Wedges"
click at [318, 95] on input "Cheesy Potato Wedges" at bounding box center [315, 101] width 88 height 13
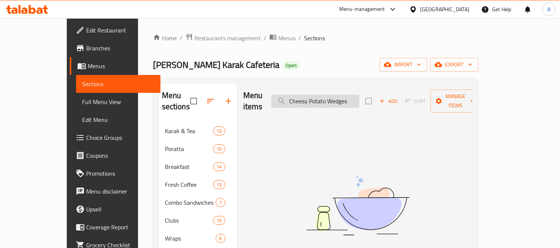
click at [318, 95] on input "Cheesy Potato Wedges" at bounding box center [315, 101] width 88 height 13
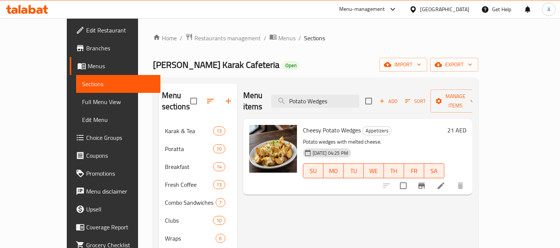
type input "Potato Wedges"
click at [387, 146] on div "[DATE] 04:25 PM SU MO TU WE TH FR SA" at bounding box center [373, 166] width 147 height 40
click at [359, 101] on input "Potato Wedges" at bounding box center [315, 101] width 88 height 13
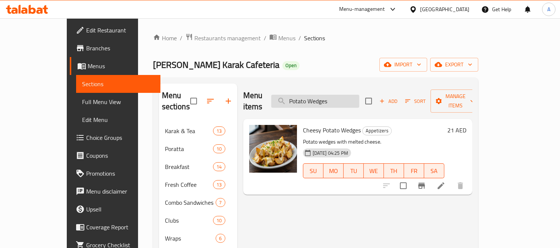
click at [359, 101] on input "Potato Wedges" at bounding box center [315, 101] width 88 height 13
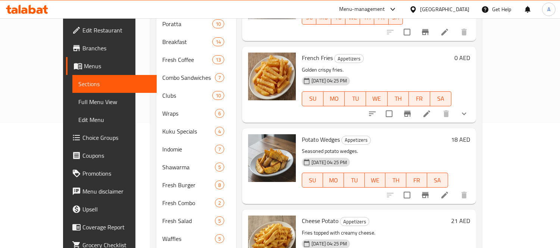
scroll to position [132, 0]
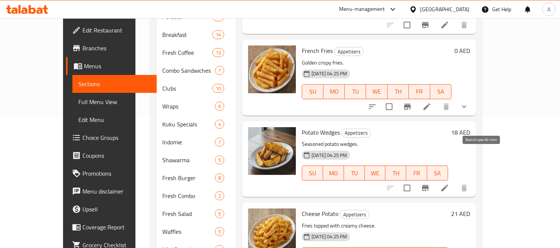
click at [429, 185] on icon "Branch-specific-item" at bounding box center [425, 188] width 7 height 6
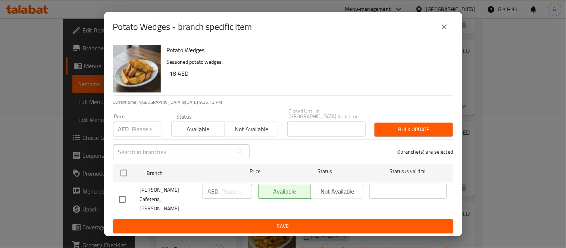
click at [144, 135] on input "number" at bounding box center [147, 129] width 30 height 15
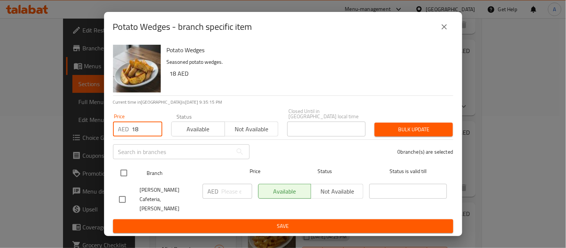
type input "18"
click at [122, 176] on input "checkbox" at bounding box center [124, 173] width 16 height 16
checkbox input "true"
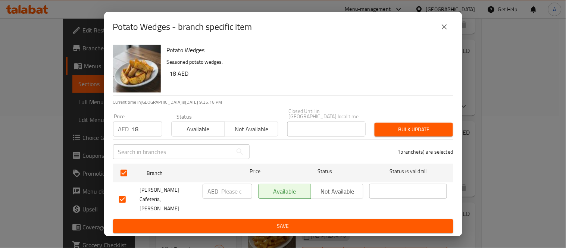
click at [427, 134] on span "Bulk update" at bounding box center [414, 129] width 66 height 9
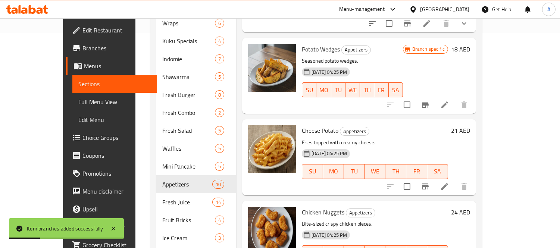
scroll to position [218, 0]
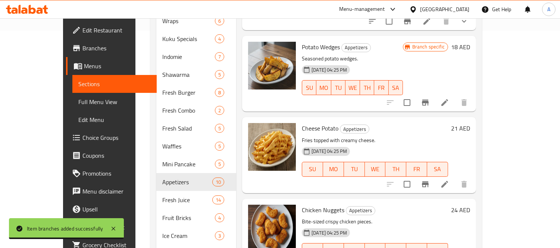
click at [434, 175] on button "Branch-specific-item" at bounding box center [426, 184] width 18 height 18
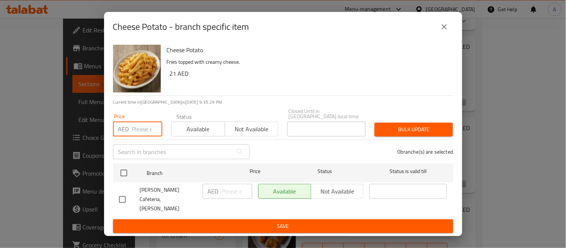
click at [144, 135] on input "number" at bounding box center [147, 129] width 30 height 15
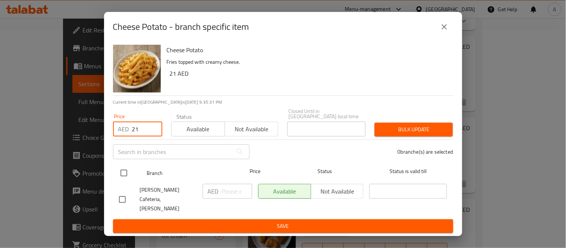
type input "21"
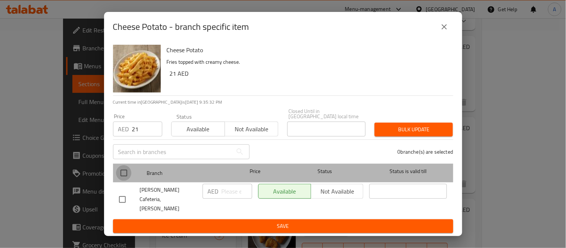
drag, startPoint x: 125, startPoint y: 177, endPoint x: 208, endPoint y: 166, distance: 82.8
click at [126, 177] on input "checkbox" at bounding box center [124, 173] width 16 height 16
checkbox input "true"
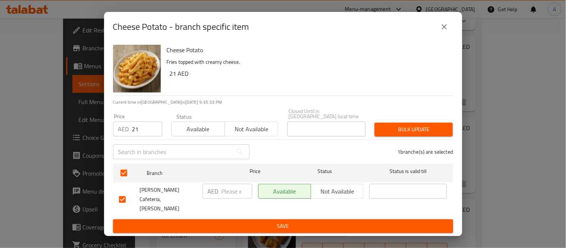
click at [432, 134] on span "Bulk update" at bounding box center [414, 129] width 66 height 9
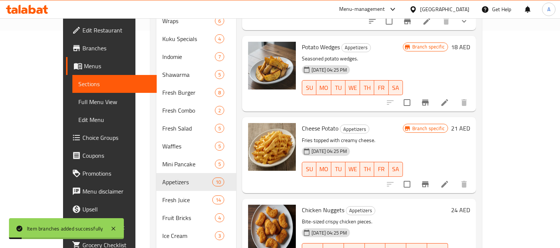
click at [403, 136] on p "Fries topped with creamy cheese." at bounding box center [352, 140] width 101 height 9
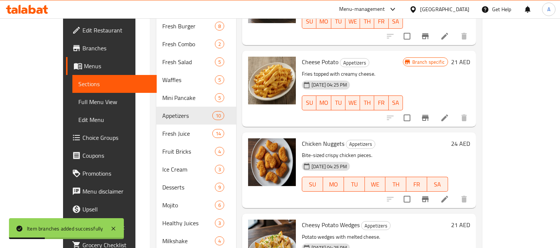
scroll to position [316, 0]
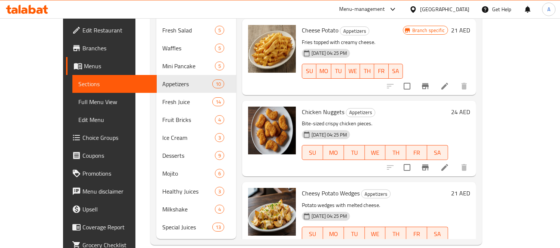
click at [429, 165] on icon "Branch-specific-item" at bounding box center [425, 168] width 7 height 6
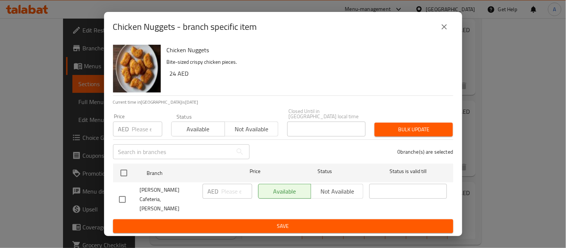
click at [133, 137] on input "number" at bounding box center [147, 129] width 30 height 15
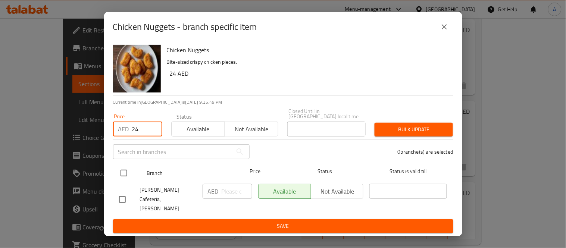
type input "24"
click at [121, 178] on input "checkbox" at bounding box center [124, 173] width 16 height 16
checkbox input "true"
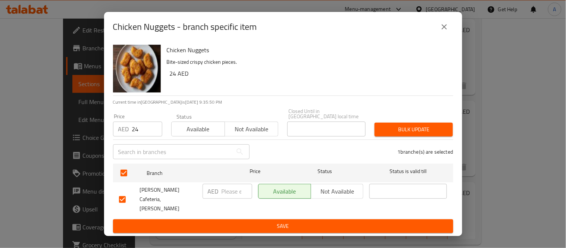
click at [416, 141] on div "Bulk update" at bounding box center [413, 129] width 87 height 23
click at [418, 134] on span "Bulk update" at bounding box center [414, 129] width 66 height 9
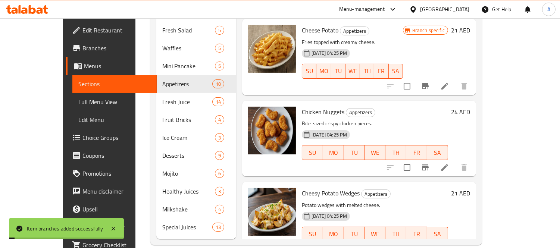
click at [381, 182] on div "Cheesy Potato Wedges Appetizers Potato wedges with melted cheese. [DATE] 04:25 …" at bounding box center [359, 220] width 234 height 76
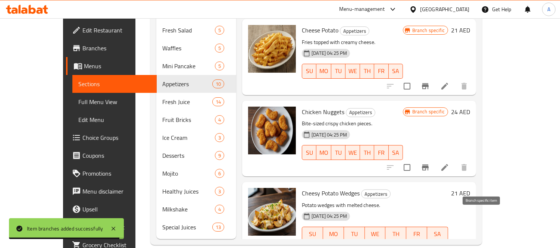
click at [429, 246] on icon "Branch-specific-item" at bounding box center [425, 249] width 7 height 6
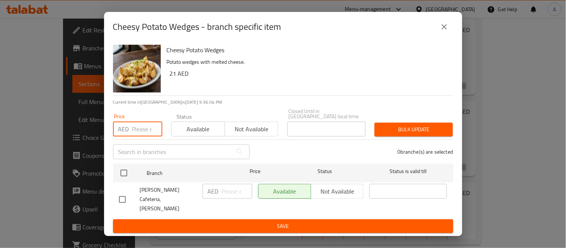
click at [146, 136] on input "number" at bounding box center [147, 129] width 30 height 15
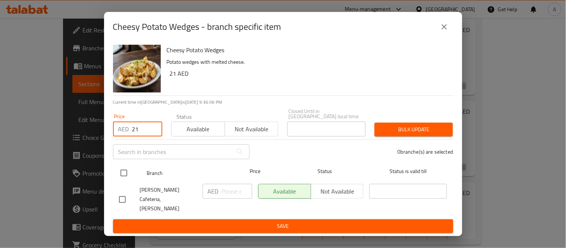
type input "21"
click at [123, 177] on input "checkbox" at bounding box center [124, 173] width 16 height 16
checkbox input "true"
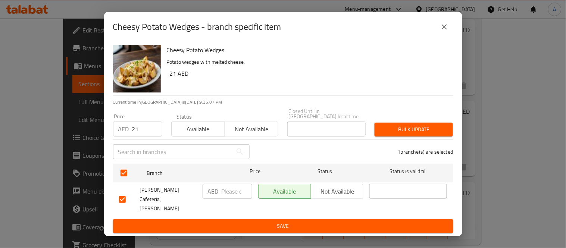
click at [414, 134] on span "Bulk update" at bounding box center [414, 129] width 66 height 9
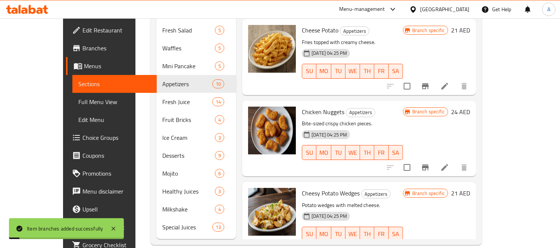
click at [403, 201] on p "Potato wedges with melted cheese." at bounding box center [352, 205] width 101 height 9
click at [393, 201] on p "Potato wedges with melted cheese." at bounding box center [352, 205] width 101 height 9
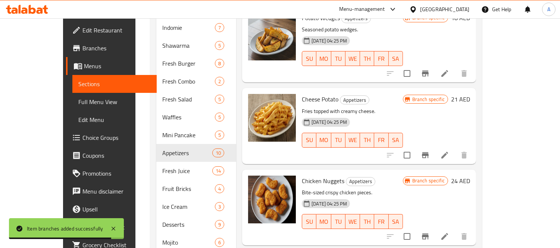
scroll to position [213, 0]
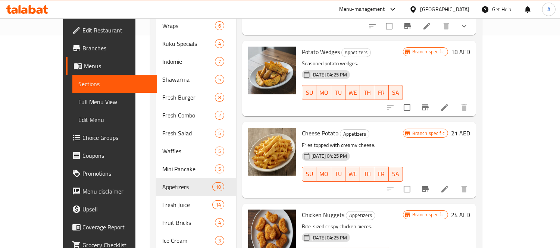
click at [384, 149] on div "[DATE] 04:25 PM SU MO TU WE TH FR SA" at bounding box center [352, 169] width 107 height 40
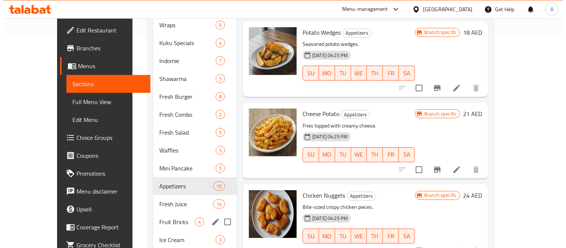
scroll to position [0, 0]
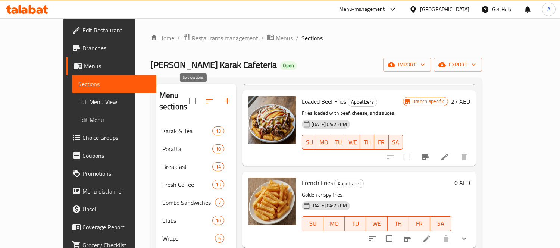
click at [205, 97] on icon "button" at bounding box center [209, 101] width 9 height 9
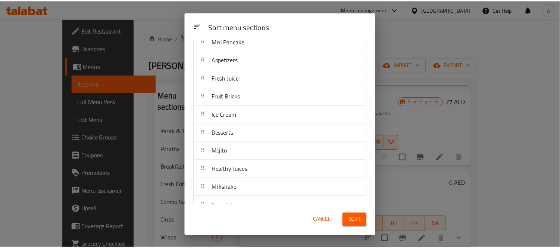
scroll to position [299, 0]
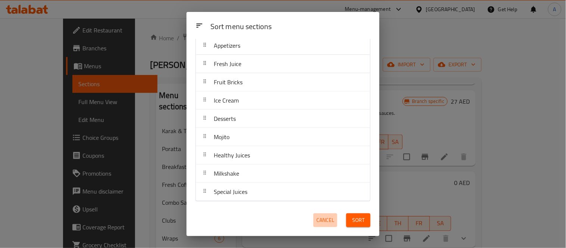
click at [324, 219] on span "Cancel" at bounding box center [326, 220] width 18 height 9
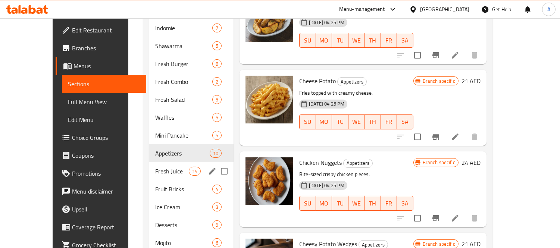
scroll to position [249, 0]
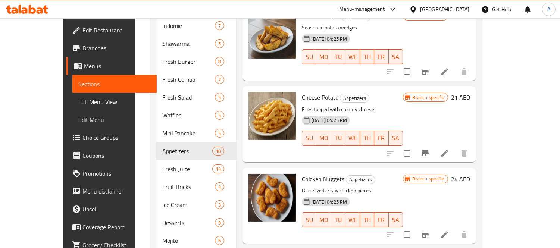
click at [135, 181] on div "Home / Restaurants management / Menus / Sections Malik Al Karak Cafeteria Open …" at bounding box center [316, 49] width 362 height 558
click at [135, 184] on div "Home / Restaurants management / Menus / Sections Malik Al Karak Cafeteria Open …" at bounding box center [316, 49] width 362 height 558
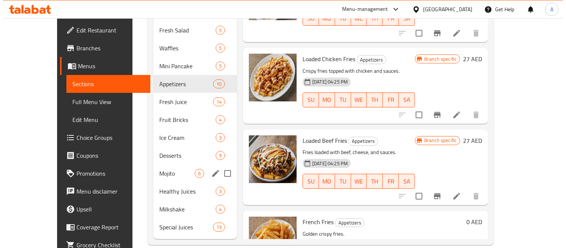
scroll to position [0, 0]
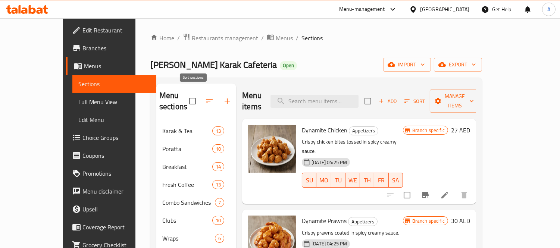
click at [205, 97] on icon "button" at bounding box center [209, 101] width 9 height 9
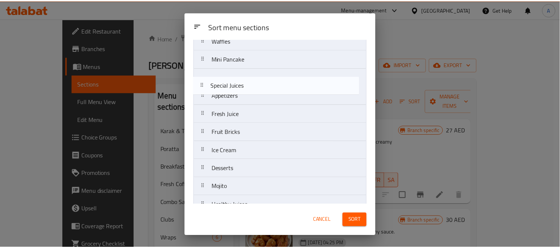
scroll to position [262, 0]
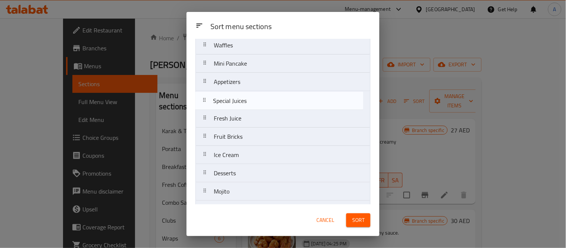
drag, startPoint x: 205, startPoint y: 196, endPoint x: 202, endPoint y: 103, distance: 93.0
click at [202, 103] on nav "Karak & Tea Poratta Breakfast Fresh Coffee Combo Sandwiches Clubs Wraps Kuku Sp…" at bounding box center [283, 18] width 175 height 440
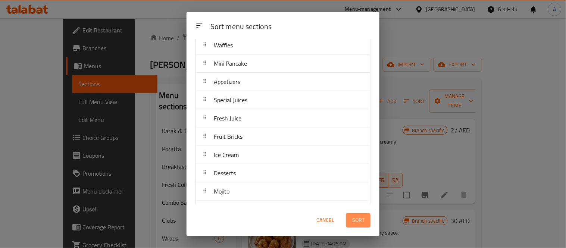
click at [356, 216] on span "Sort" at bounding box center [358, 220] width 12 height 9
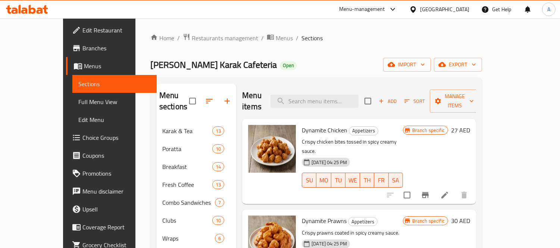
click at [403, 228] on p "Crispy prawns coated in spicy creamy sauce." at bounding box center [352, 232] width 101 height 9
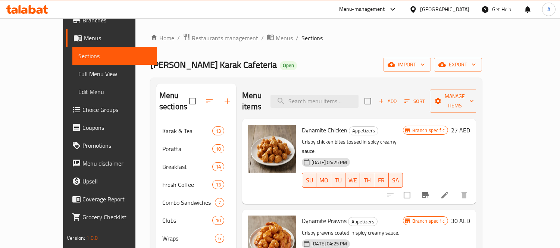
scroll to position [316, 0]
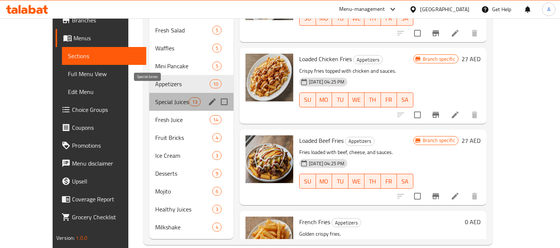
click at [155, 97] on span "Special Juices" at bounding box center [172, 101] width 34 height 9
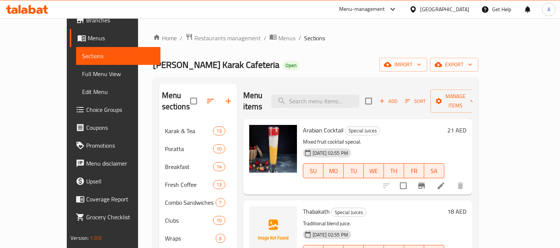
click at [402, 146] on div "[DATE] 02:55 PM SU MO TU WE TH FR SA" at bounding box center [373, 166] width 147 height 40
click at [431, 177] on button "Branch-specific-item" at bounding box center [422, 186] width 18 height 18
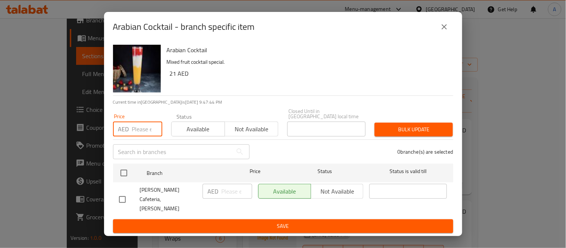
click at [137, 134] on input "number" at bounding box center [147, 129] width 30 height 15
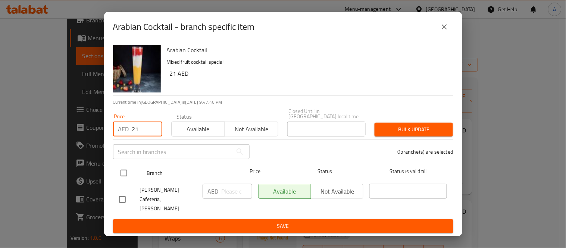
type input "21"
click at [122, 179] on input "checkbox" at bounding box center [124, 173] width 16 height 16
checkbox input "true"
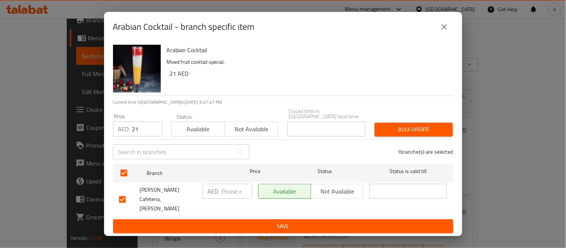
click at [415, 133] on span "Bulk update" at bounding box center [414, 129] width 66 height 9
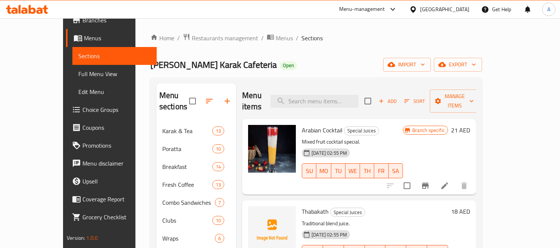
click at [403, 125] on h6 "Arabian Cocktail Special Juices" at bounding box center [352, 130] width 101 height 10
click at [78, 77] on span "Full Menu View" at bounding box center [114, 73] width 72 height 9
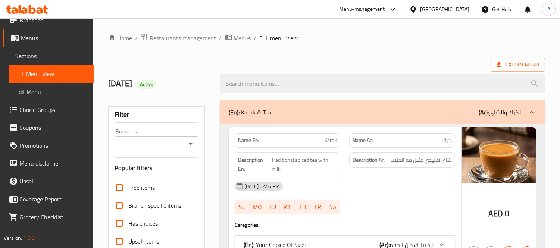
click at [193, 144] on icon "Open" at bounding box center [190, 144] width 9 height 9
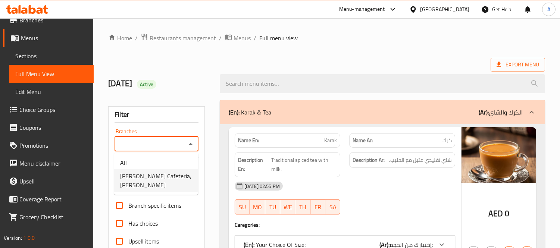
click at [166, 183] on span "[PERSON_NAME] Cafeteria, [PERSON_NAME]" at bounding box center [156, 181] width 72 height 18
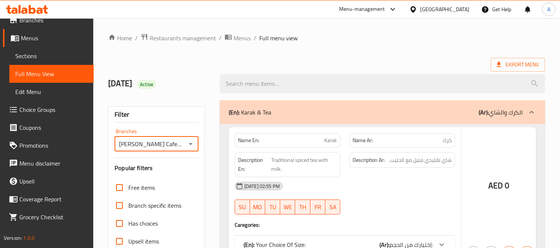
click at [524, 61] on div at bounding box center [280, 124] width 560 height 248
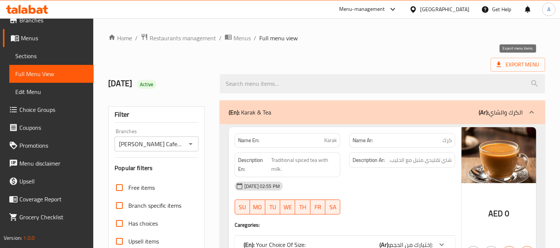
click at [523, 62] on span "Export Menu" at bounding box center [518, 64] width 43 height 9
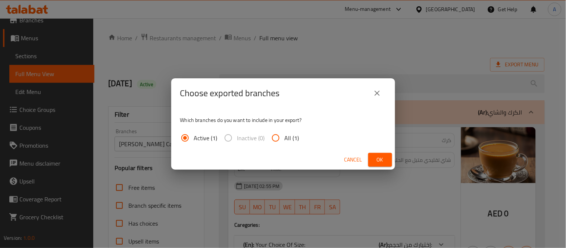
click at [379, 163] on span "Ok" at bounding box center [380, 159] width 12 height 9
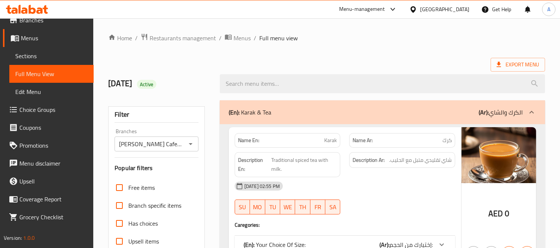
click at [189, 147] on icon "Open" at bounding box center [190, 144] width 9 height 9
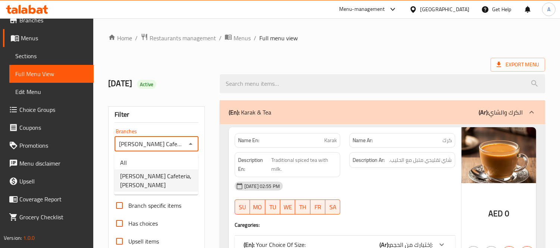
scroll to position [0, 30]
drag, startPoint x: 177, startPoint y: 156, endPoint x: 565, endPoint y: 49, distance: 402.5
click at [177, 156] on li "All" at bounding box center [156, 162] width 84 height 13
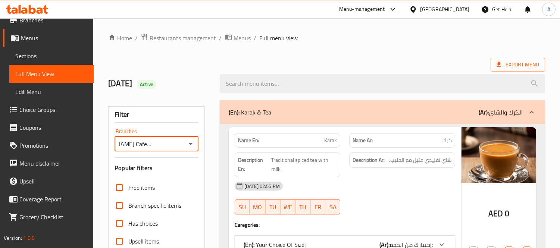
type input "All"
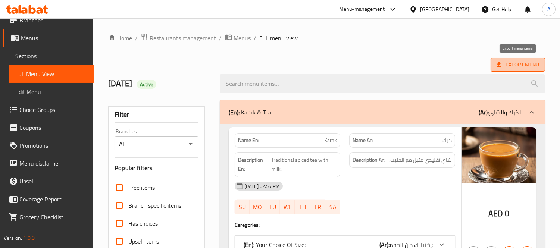
click at [524, 64] on span "Export Menu" at bounding box center [518, 64] width 43 height 9
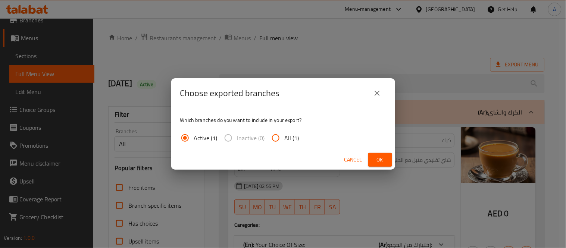
click at [373, 156] on button "Ok" at bounding box center [380, 160] width 24 height 14
